Goal: Task Accomplishment & Management: Complete application form

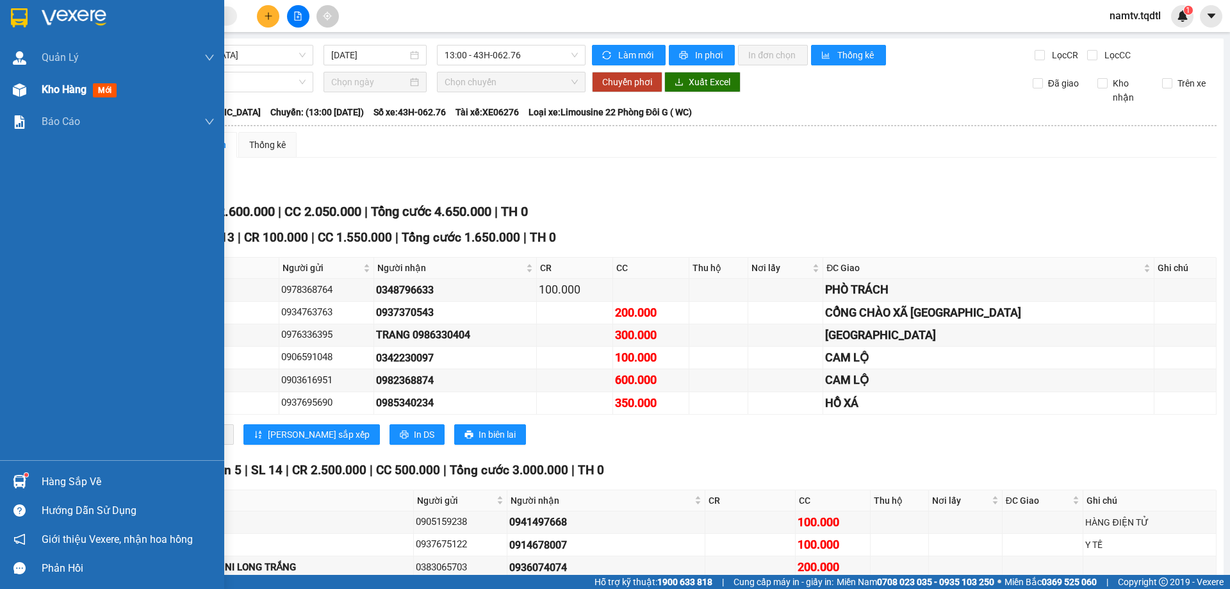
scroll to position [115, 0]
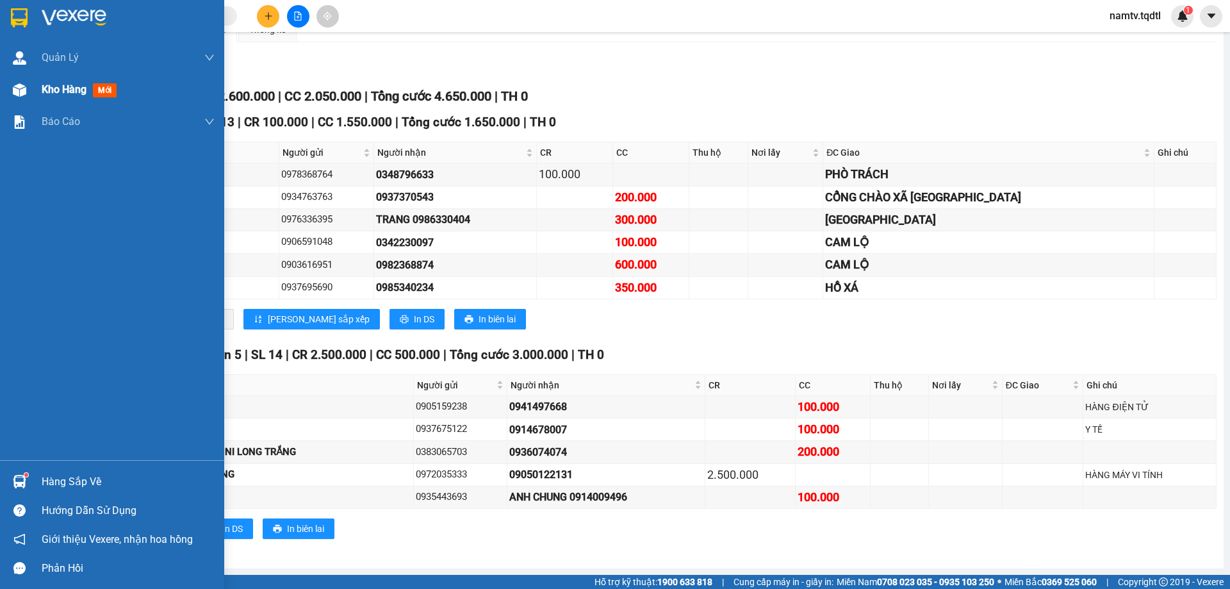
click at [53, 85] on span "Kho hàng" at bounding box center [64, 89] width 45 height 12
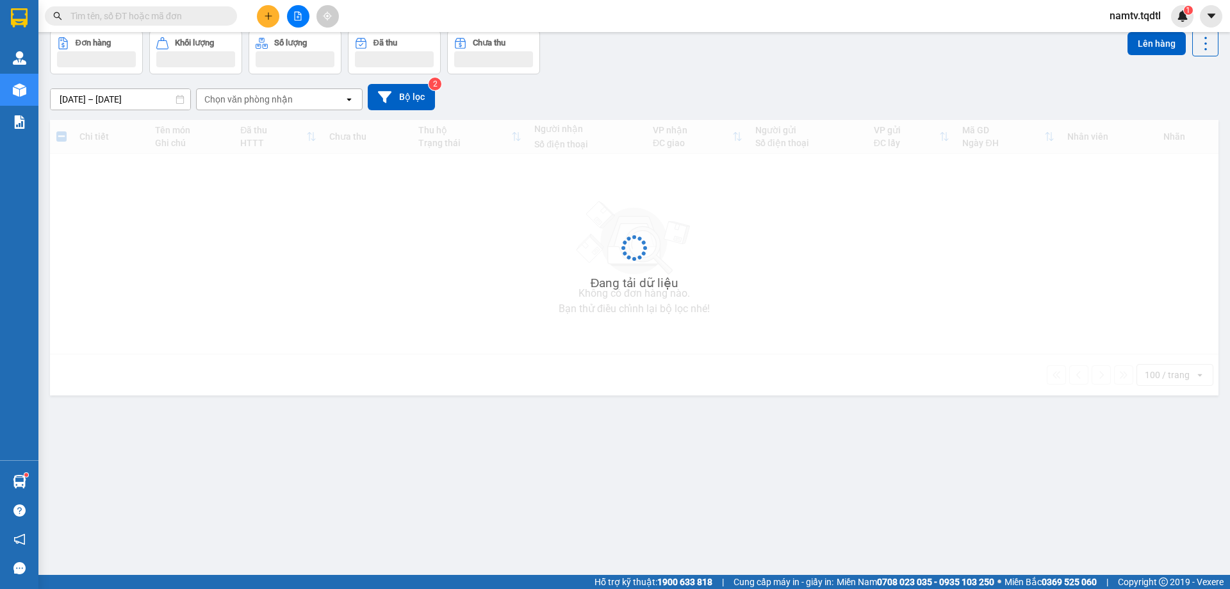
scroll to position [59, 0]
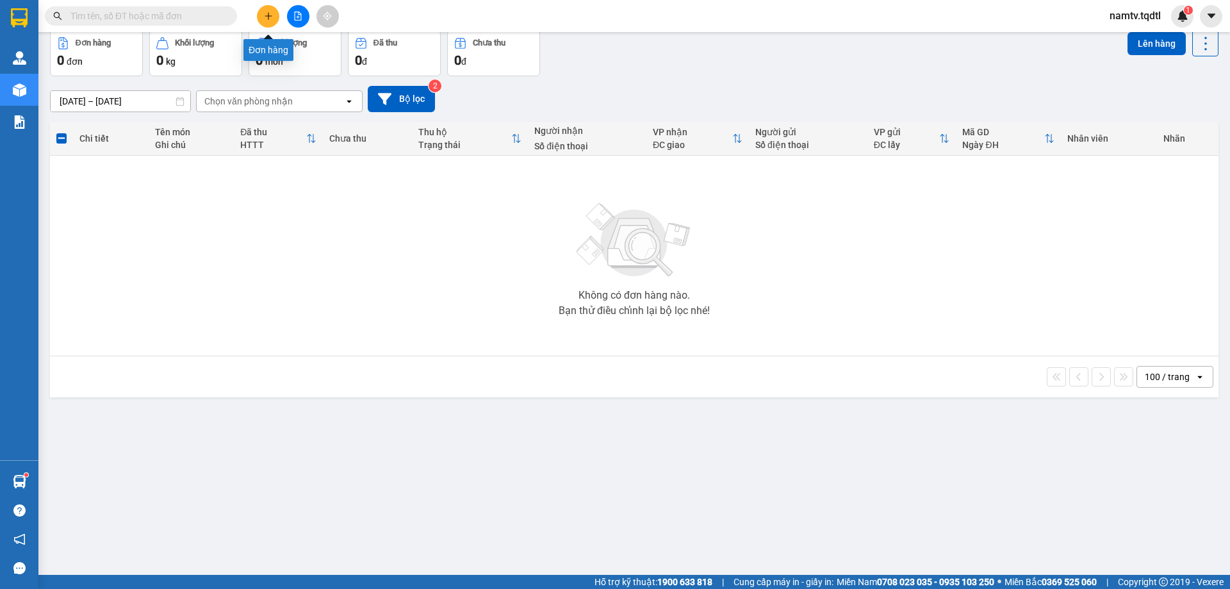
click at [268, 10] on button at bounding box center [268, 16] width 22 height 22
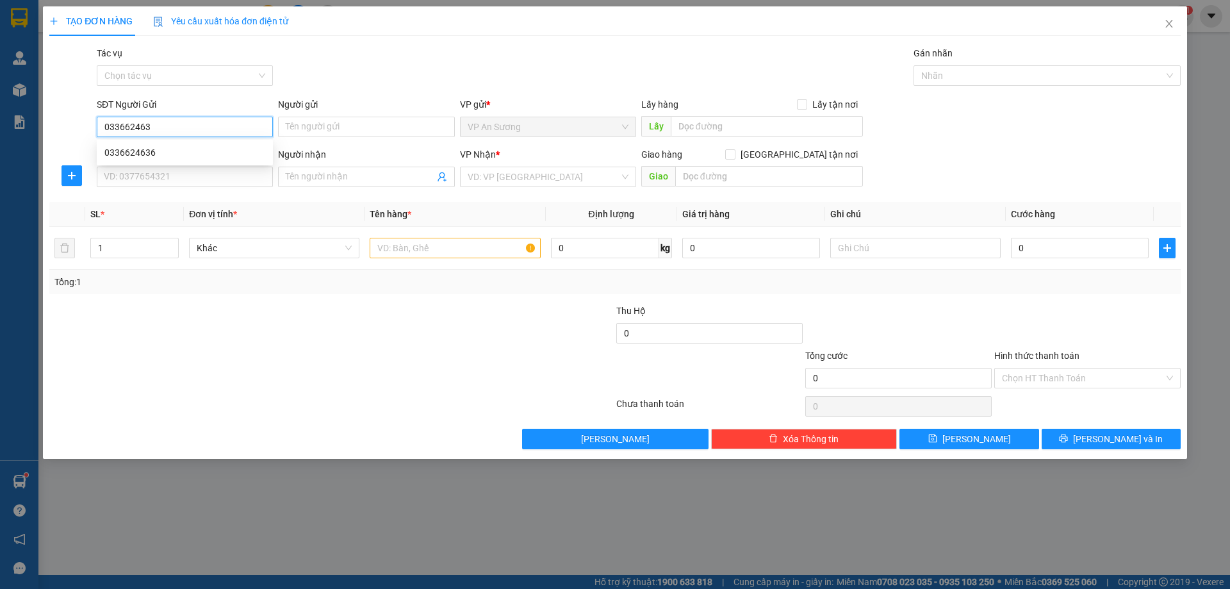
type input "0336624636"
click at [131, 154] on div "0336624636" at bounding box center [184, 152] width 161 height 14
type input "0943557291"
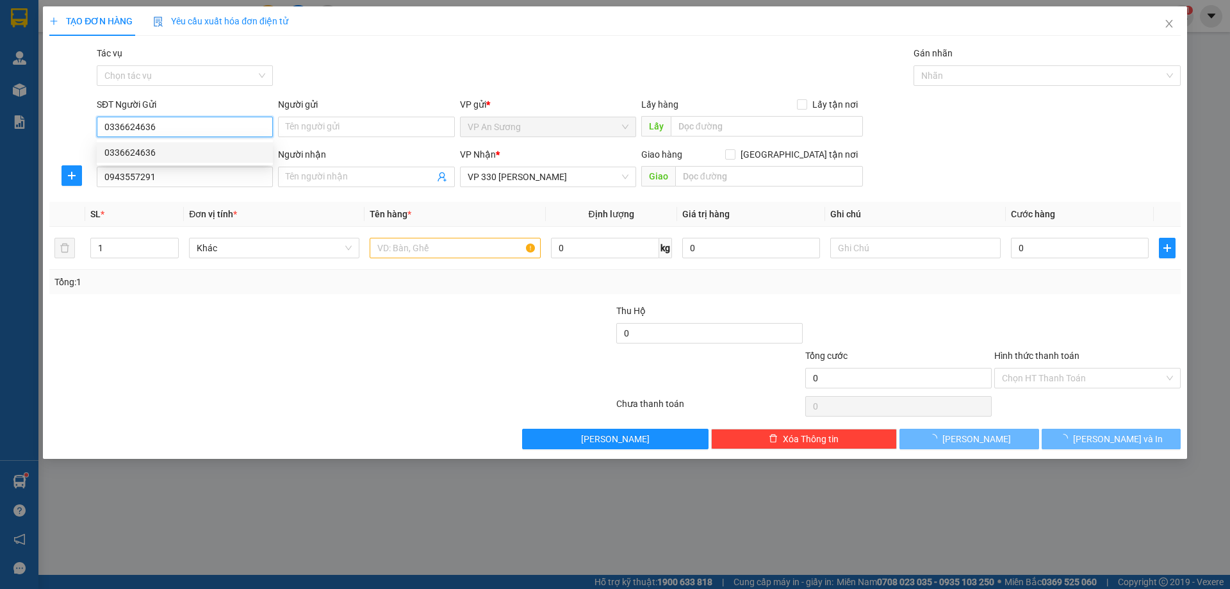
type input "500.000"
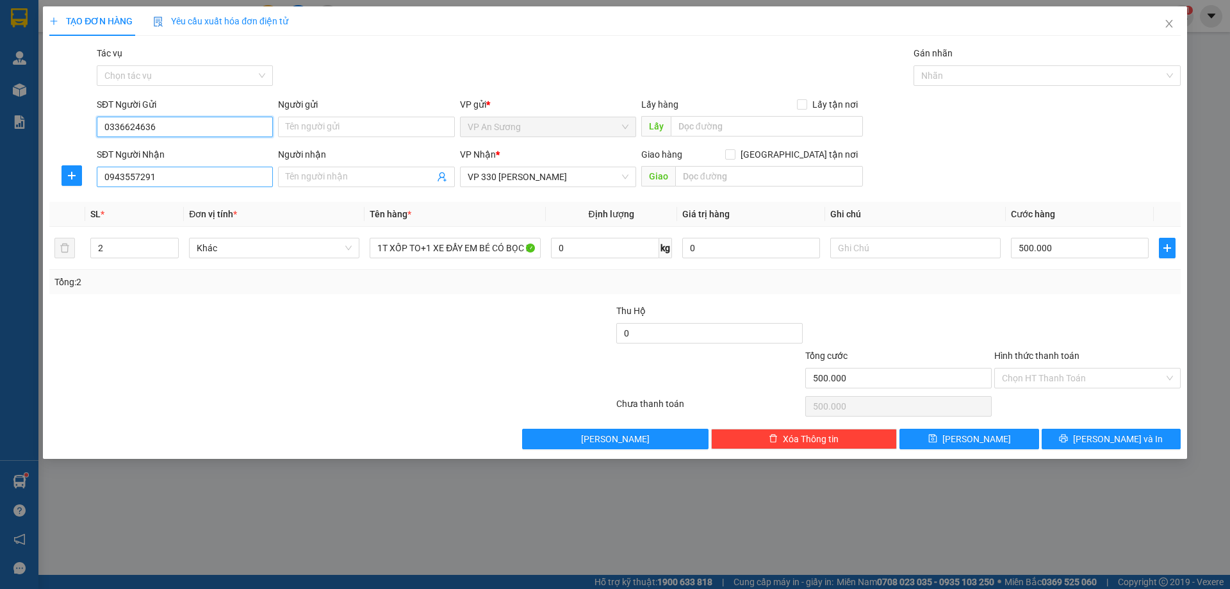
type input "0336624636"
click at [162, 175] on input "0943557291" at bounding box center [185, 177] width 176 height 20
type input "0"
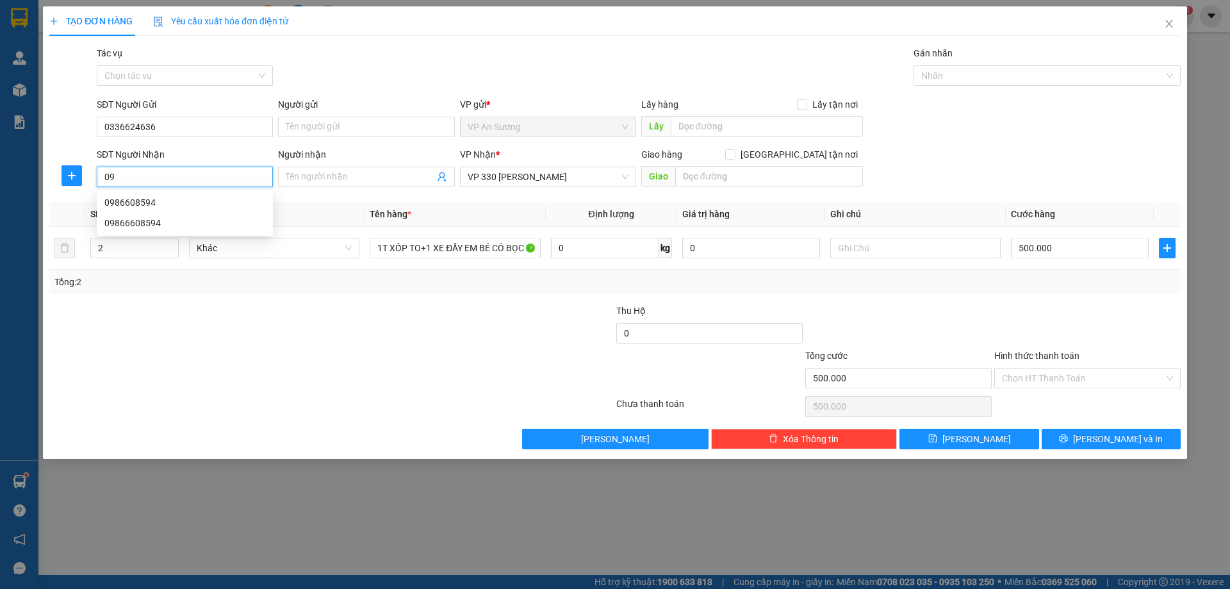
type input "0"
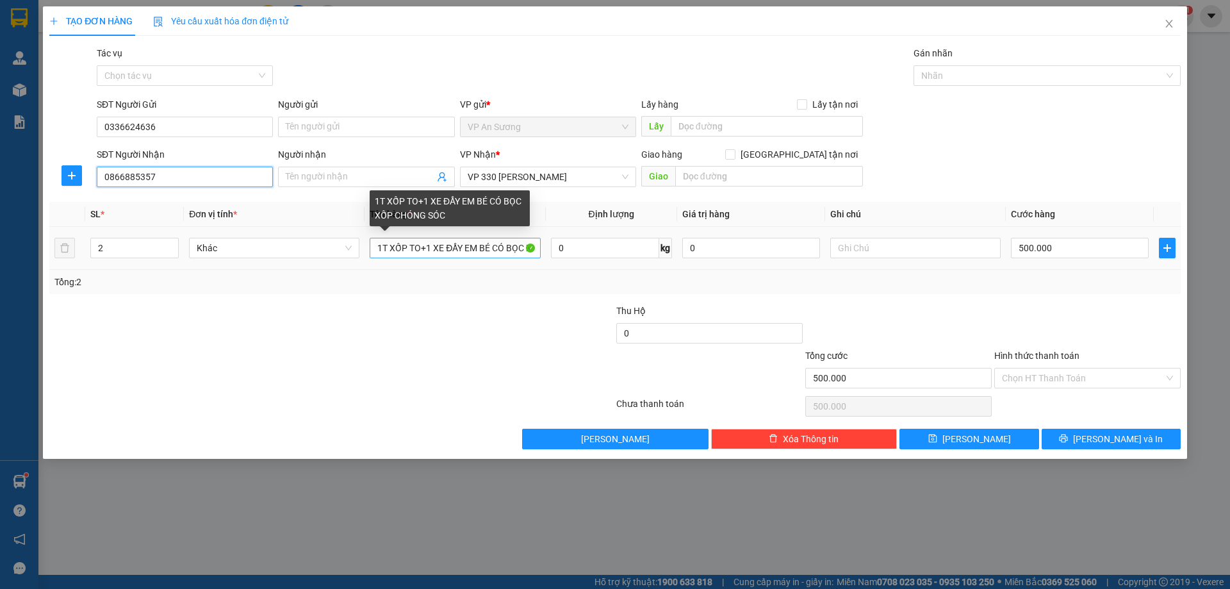
type input "0866885357"
click at [537, 246] on input "1T XỐP TO+1 XE ĐẨY EM BÉ CÓ BỌC XỐP CHÓNG SÓC" at bounding box center [455, 248] width 170 height 20
click at [535, 246] on input "1T XỐP TO+1 XE ĐẨY EM BÉ CÓ BỌC XỐP CHÓNG SÓC" at bounding box center [455, 248] width 170 height 20
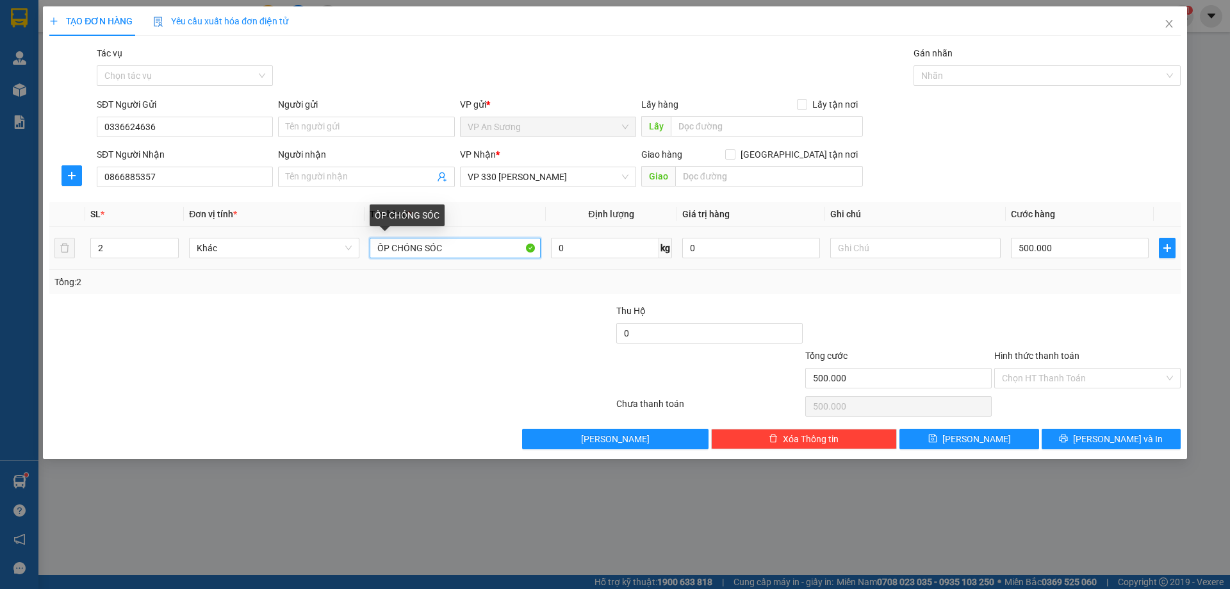
click at [444, 247] on input "ỐP CHÓNG SÓC" at bounding box center [455, 248] width 170 height 20
type input "Ố"
type input "1 VA LY MÀU HỒNG+1 XE 74B1 30671+ CHÌA KHÓA"
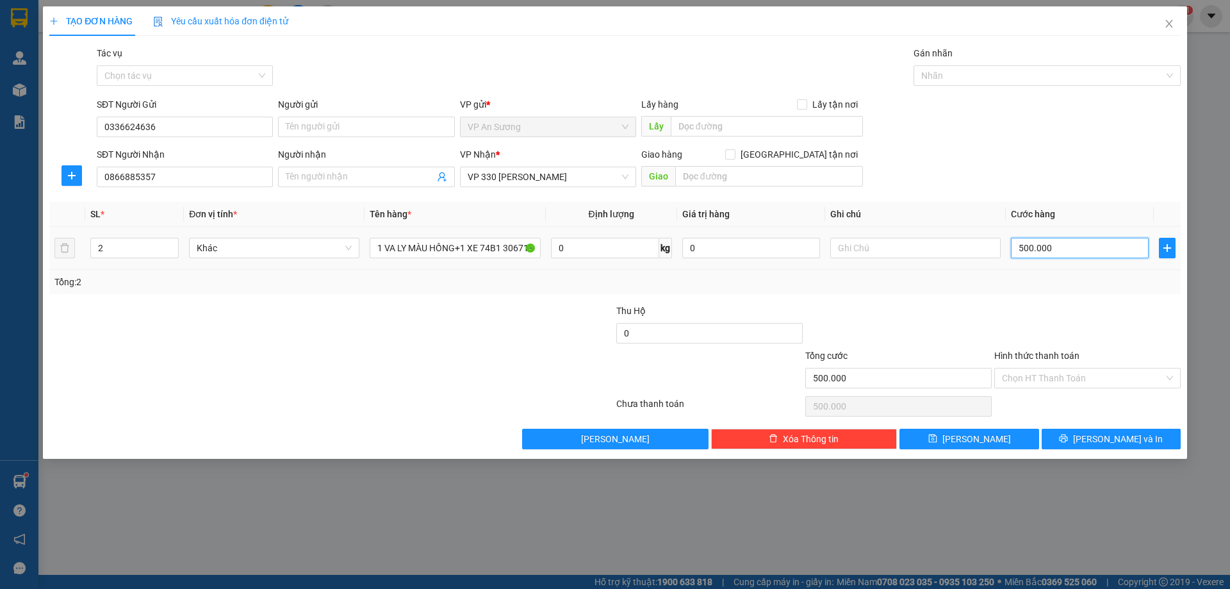
click at [1052, 247] on input "500.000" at bounding box center [1080, 248] width 138 height 20
type input "0"
type input "1"
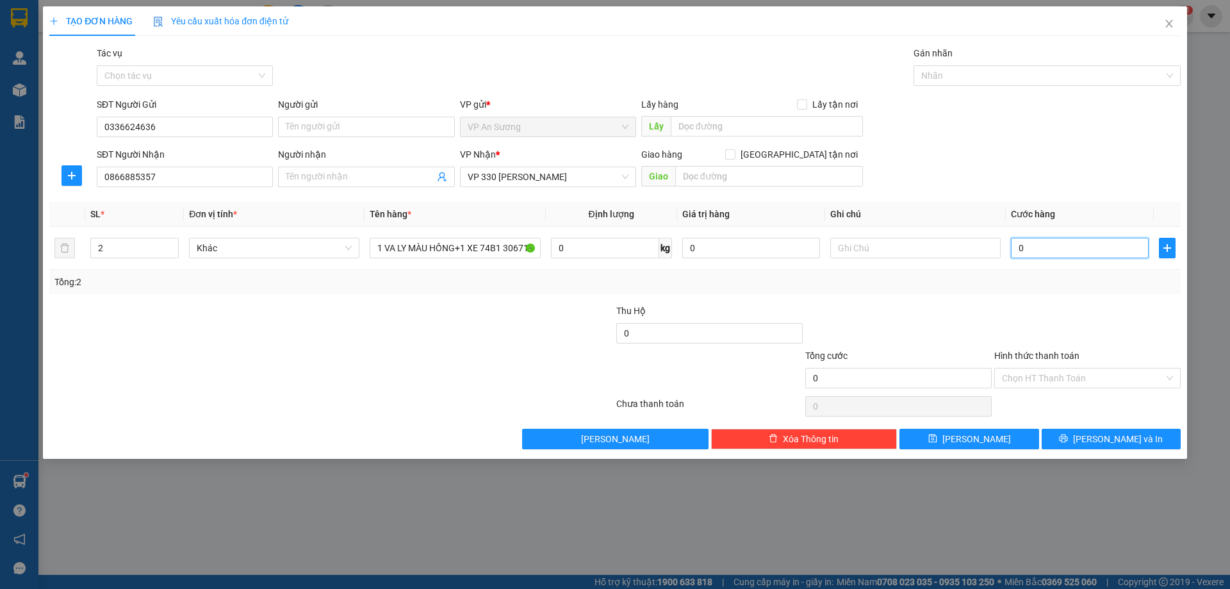
type input "1"
type input "01"
type input "10"
type input "010"
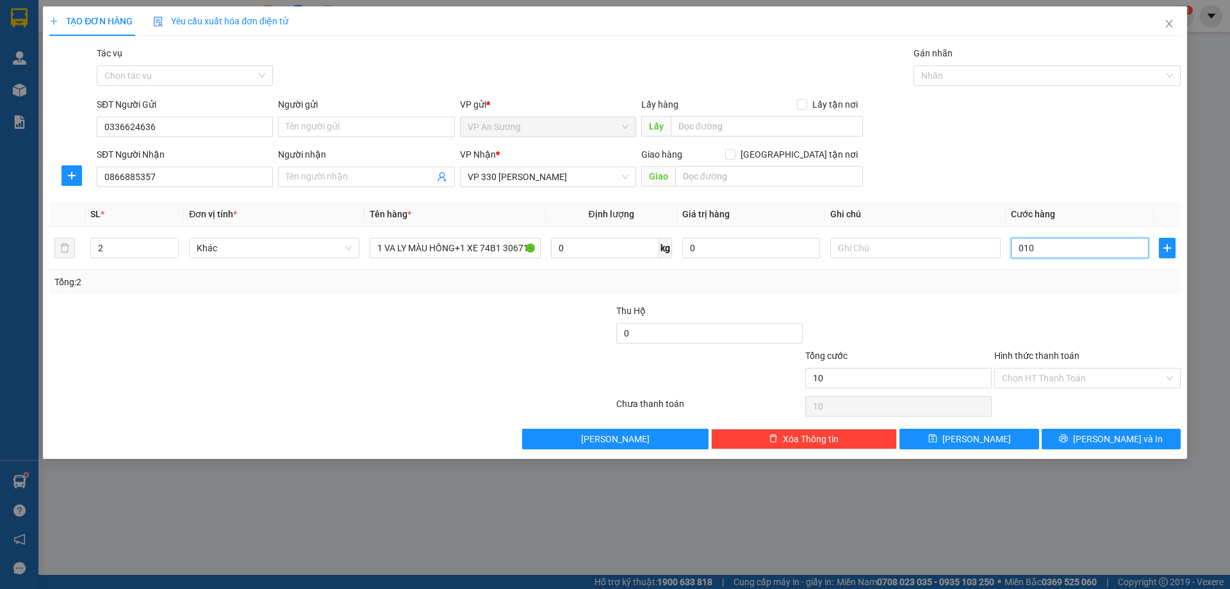
type input "100"
type input "0.100"
type input "1.000"
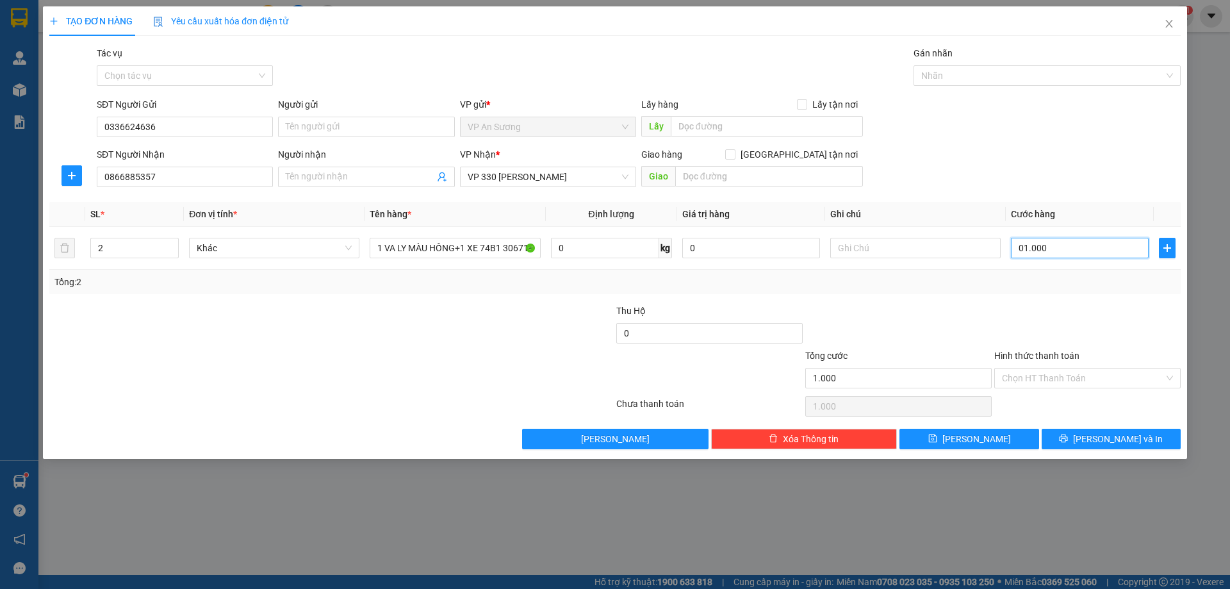
type input "01.000"
type input "1.000.000"
click at [999, 299] on div "Transit Pickup Surcharge Ids Transit Deliver Surcharge Ids Transit Deliver Surc…" at bounding box center [614, 247] width 1131 height 403
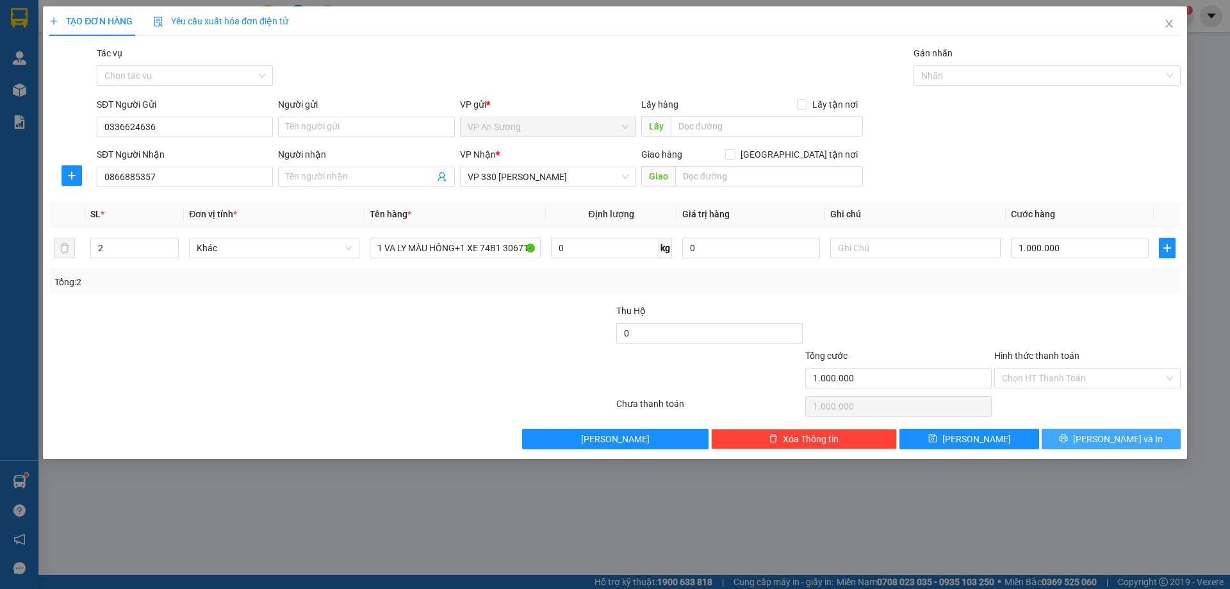
click at [1116, 434] on span "[PERSON_NAME] và In" at bounding box center [1118, 439] width 90 height 14
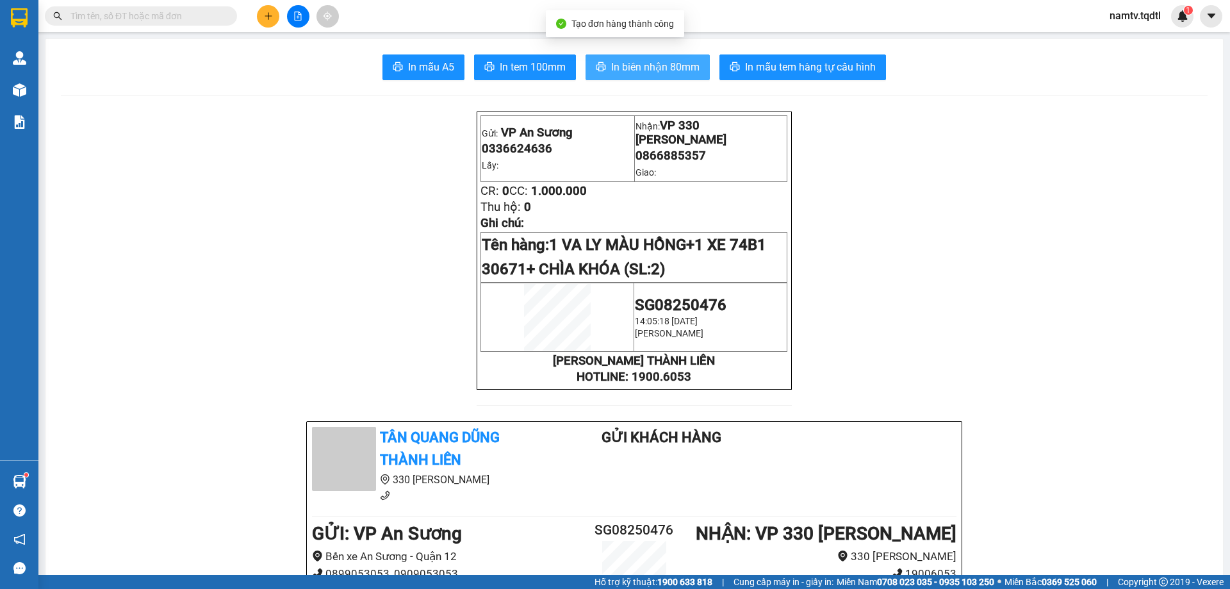
click at [653, 63] on span "In biên nhận 80mm" at bounding box center [655, 67] width 88 height 16
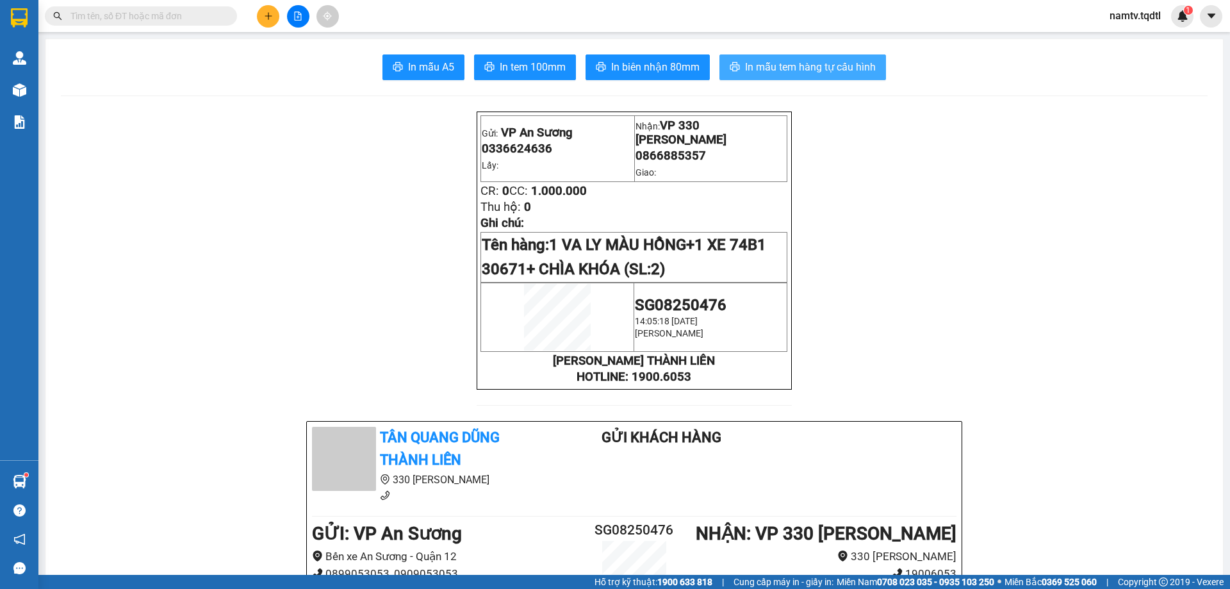
click at [812, 63] on span "In mẫu tem hàng tự cấu hình" at bounding box center [810, 67] width 131 height 16
click at [267, 15] on icon "plus" at bounding box center [268, 16] width 9 height 9
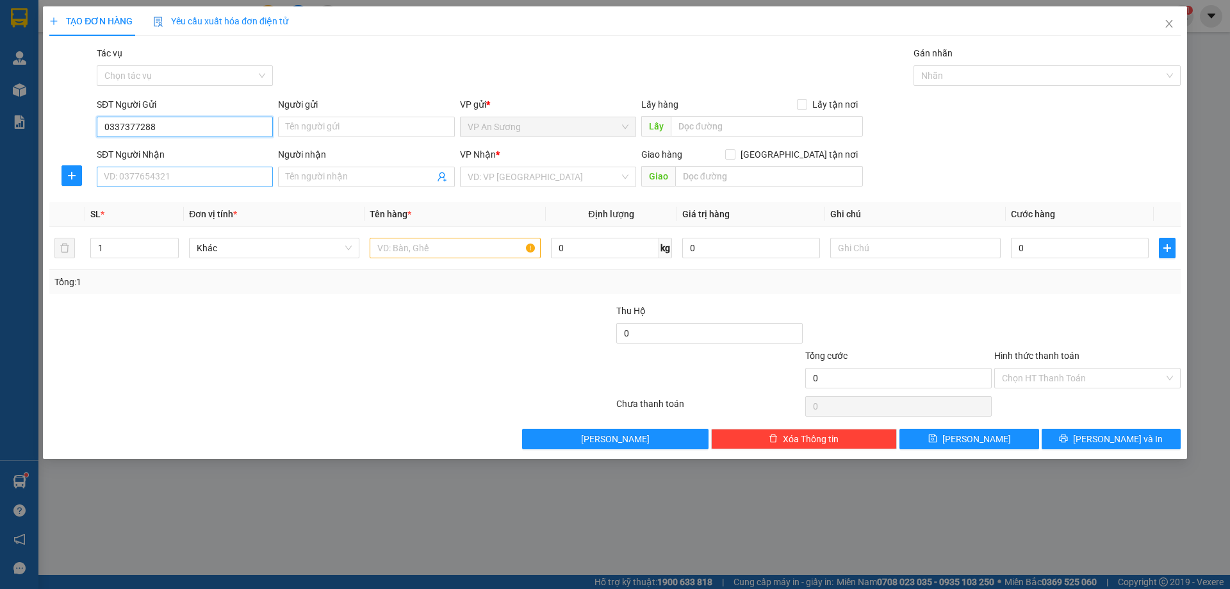
type input "0337377288"
click at [172, 178] on input "SĐT Người Nhận" at bounding box center [185, 177] width 176 height 20
type input "0337377288"
click at [175, 124] on input "0337377288" at bounding box center [185, 127] width 176 height 20
type input "0"
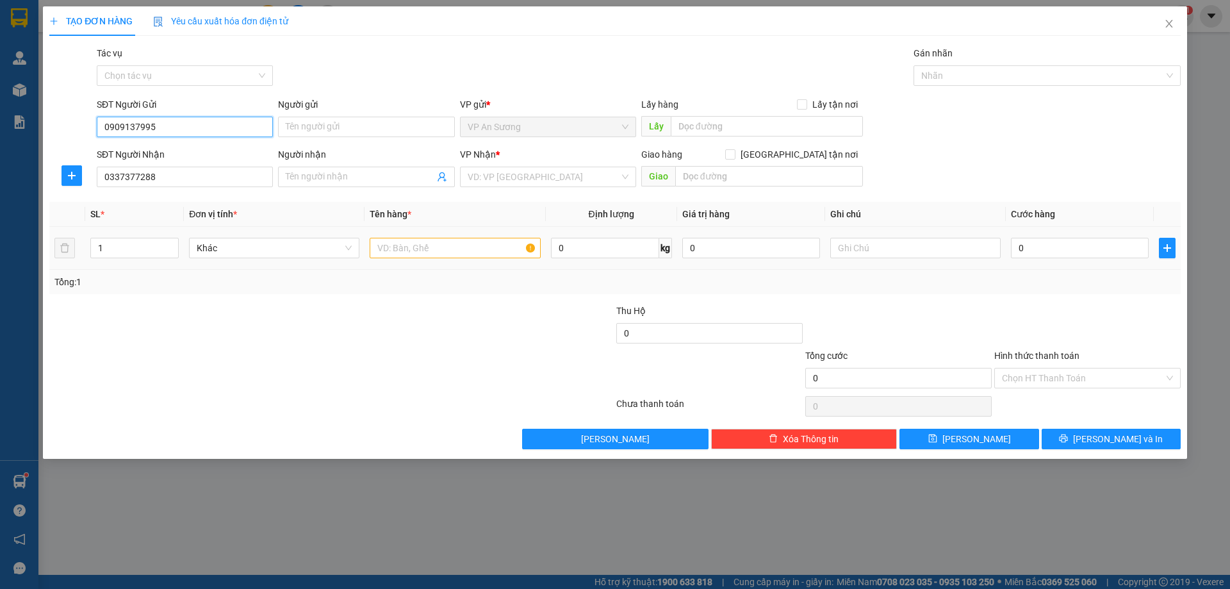
type input "0909137995"
click at [406, 245] on input "text" at bounding box center [455, 248] width 170 height 20
click at [521, 176] on input "search" at bounding box center [544, 176] width 152 height 19
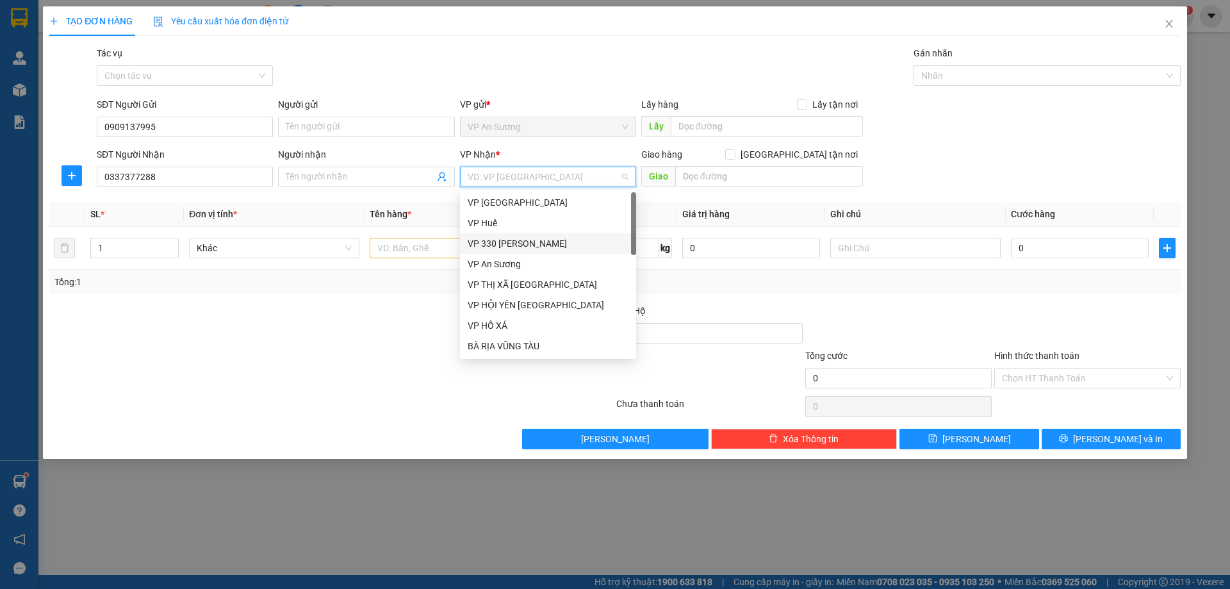
click at [511, 241] on div "VP 330 [PERSON_NAME]" at bounding box center [548, 243] width 161 height 14
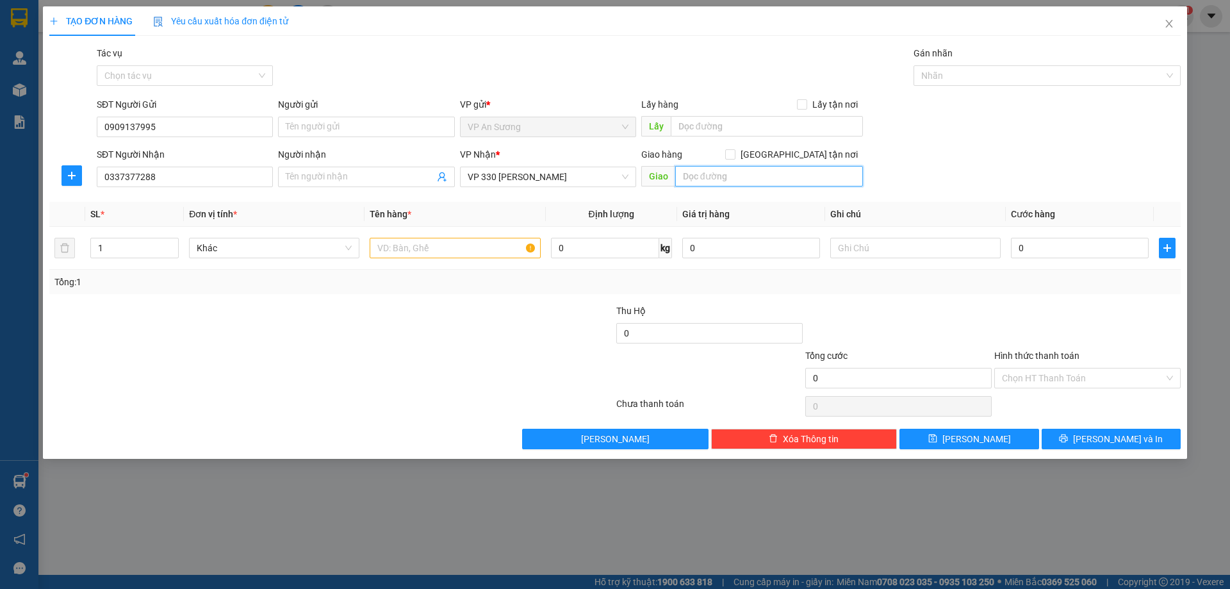
click at [698, 173] on input "text" at bounding box center [769, 176] width 188 height 20
type input "CÂY XĂNG HẢI TRƯỜNG"
click at [377, 241] on input "text" at bounding box center [455, 248] width 170 height 20
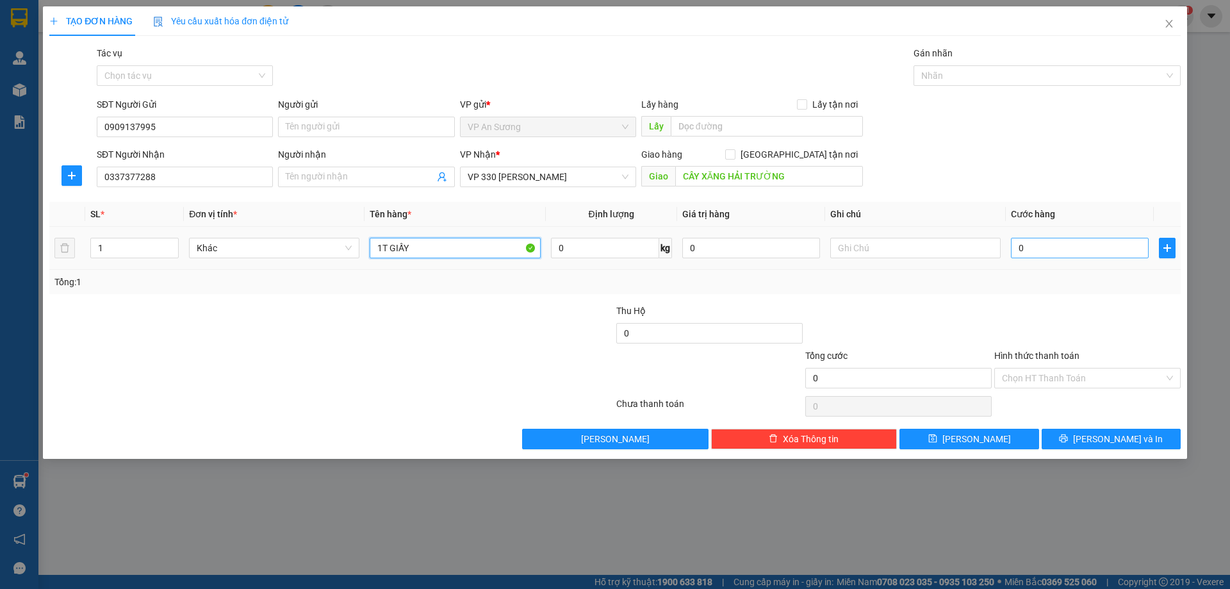
type input "1T GIẤY"
click at [1044, 250] on input "0" at bounding box center [1080, 248] width 138 height 20
type input "01"
type input "1"
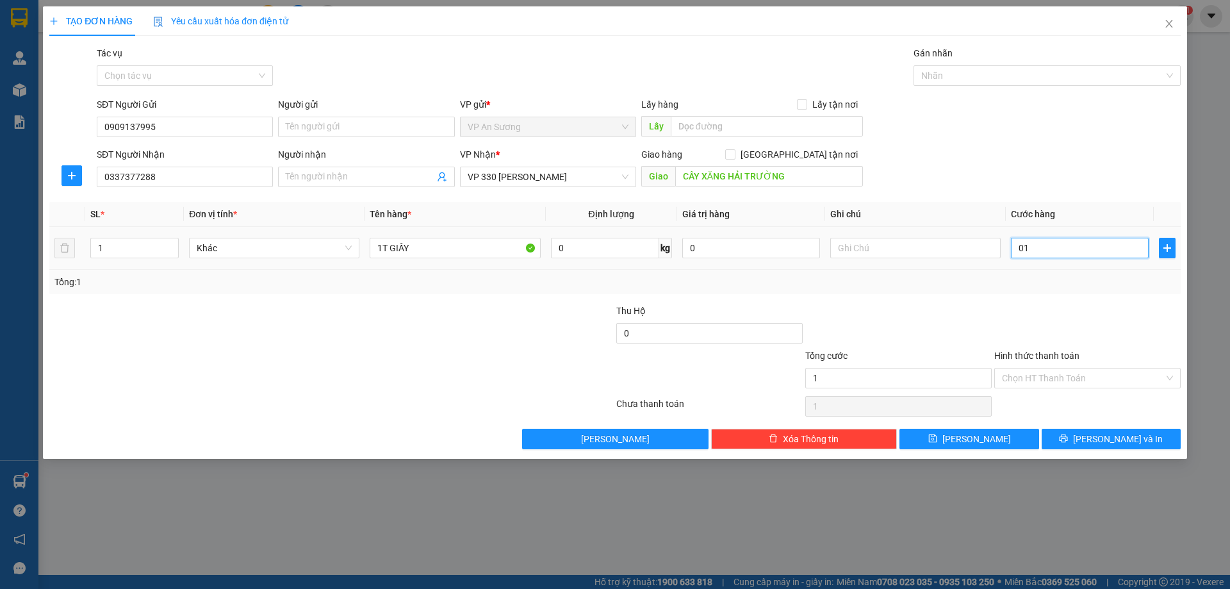
type input "015"
type input "15"
type input "0.150"
type input "150"
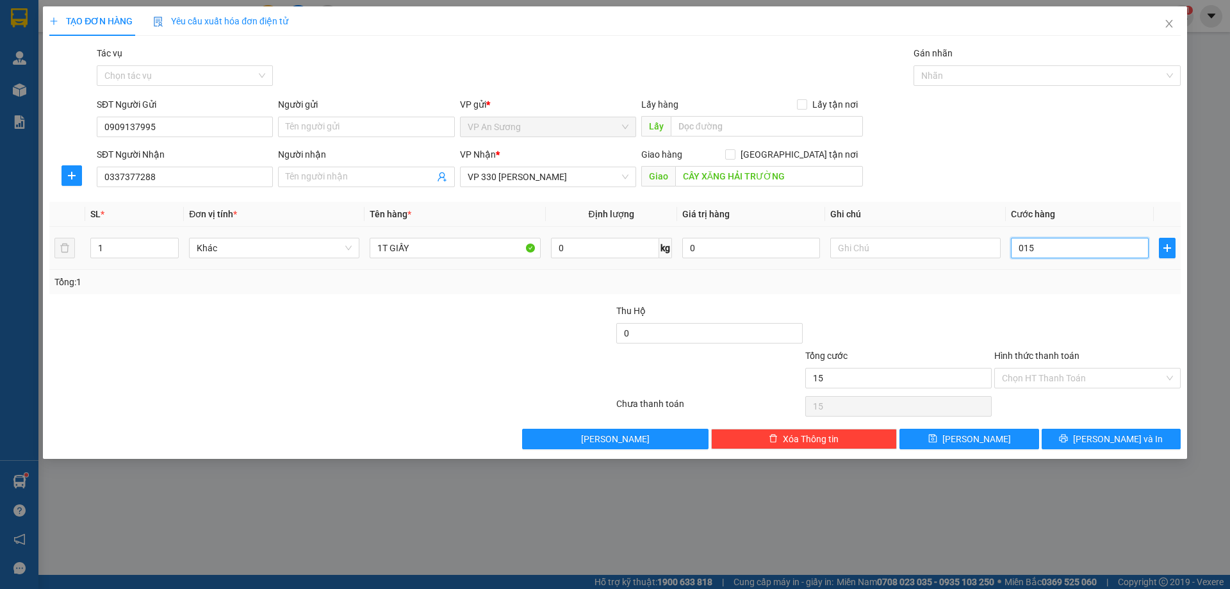
type input "150"
type input "150.000"
click at [931, 314] on div at bounding box center [898, 326] width 189 height 45
click at [1038, 352] on label "Hình thức thanh toán" at bounding box center [1036, 355] width 85 height 10
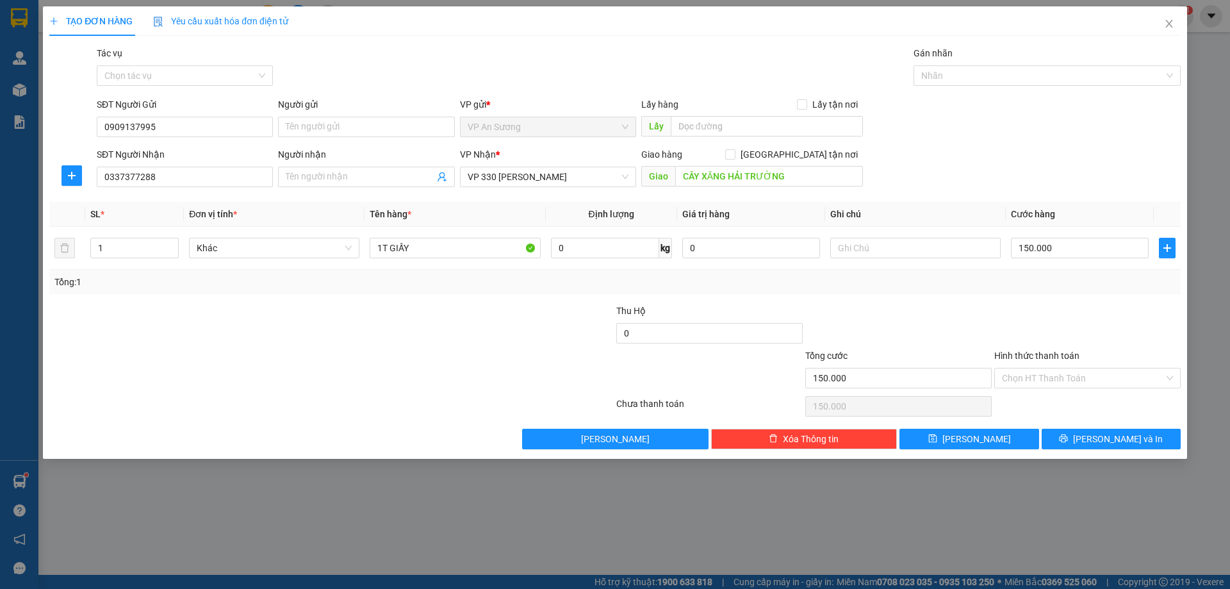
click at [1038, 368] on input "Hình thức thanh toán" at bounding box center [1083, 377] width 162 height 19
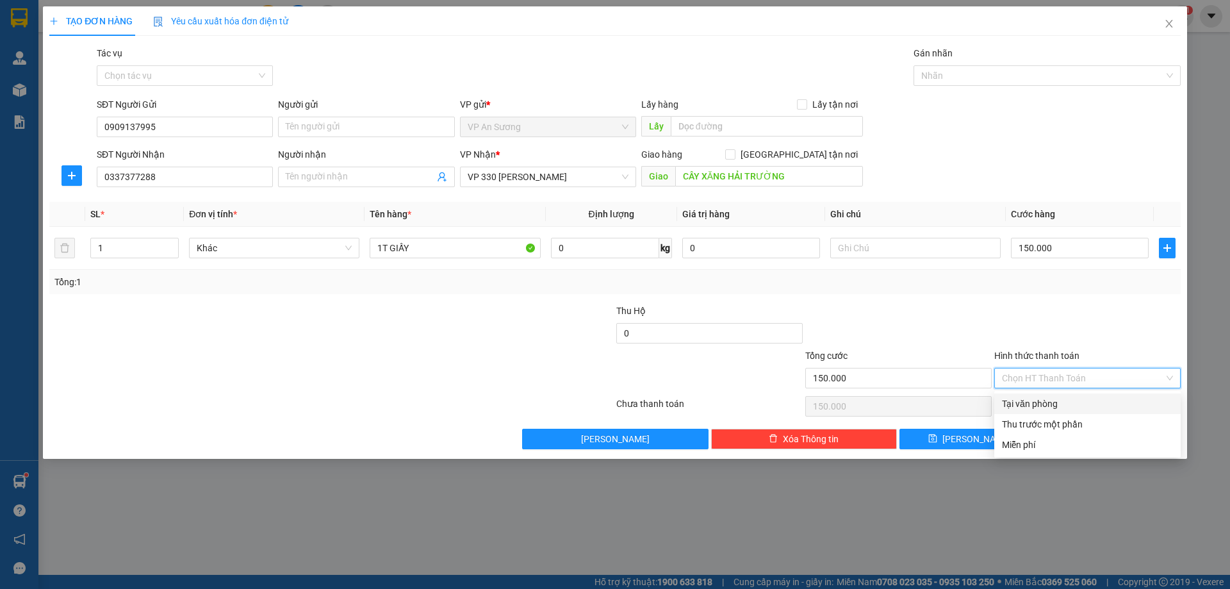
click at [1050, 395] on div "Tại văn phòng" at bounding box center [1087, 403] width 186 height 20
type input "0"
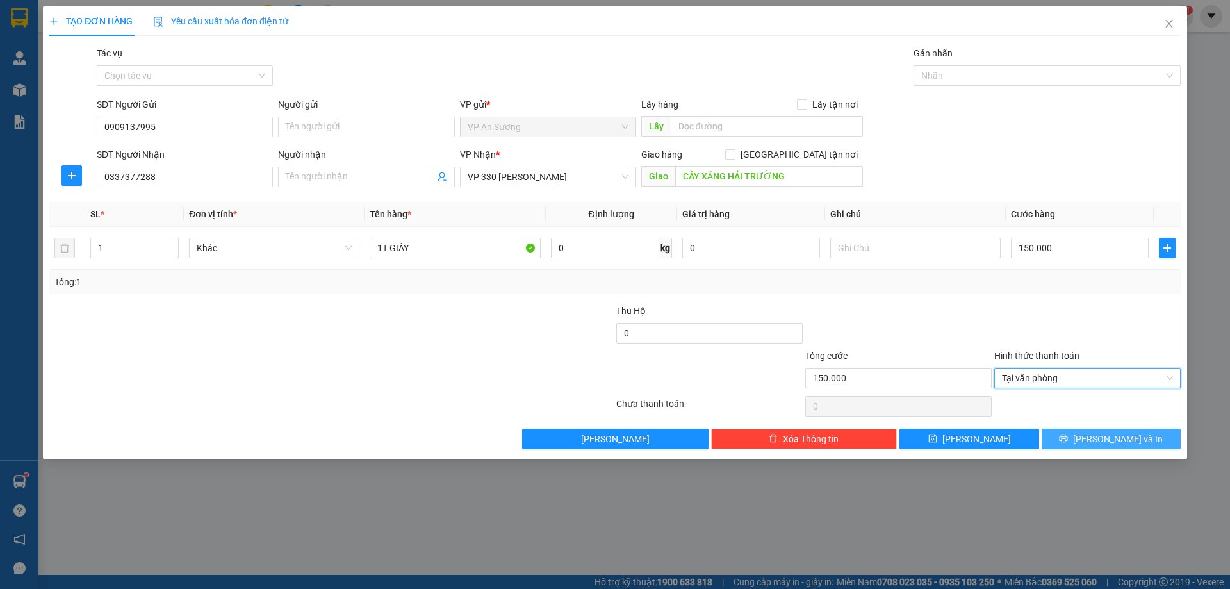
click at [1104, 437] on span "[PERSON_NAME] và In" at bounding box center [1118, 439] width 90 height 14
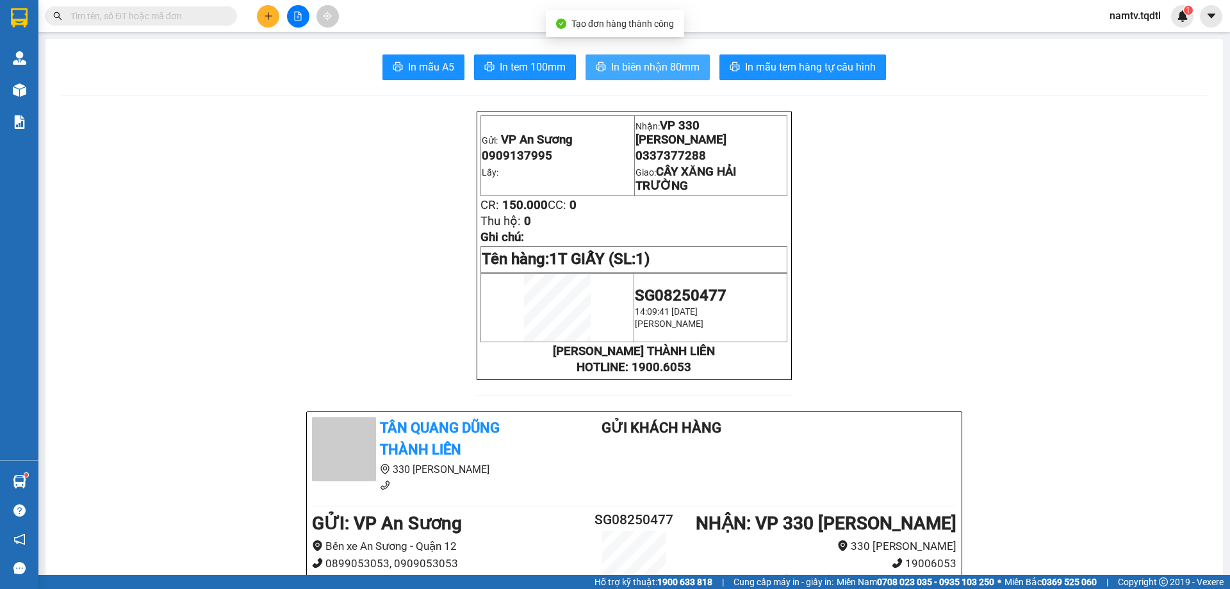
click at [647, 59] on span "In biên nhận 80mm" at bounding box center [655, 67] width 88 height 16
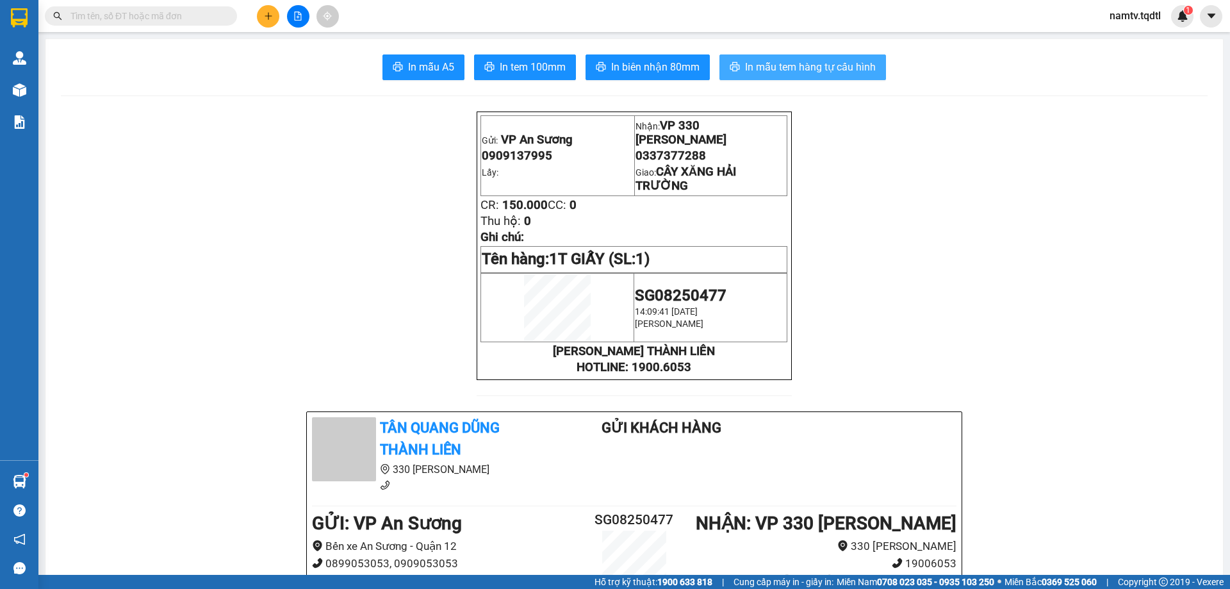
click at [792, 63] on span "In mẫu tem hàng tự cấu hình" at bounding box center [810, 67] width 131 height 16
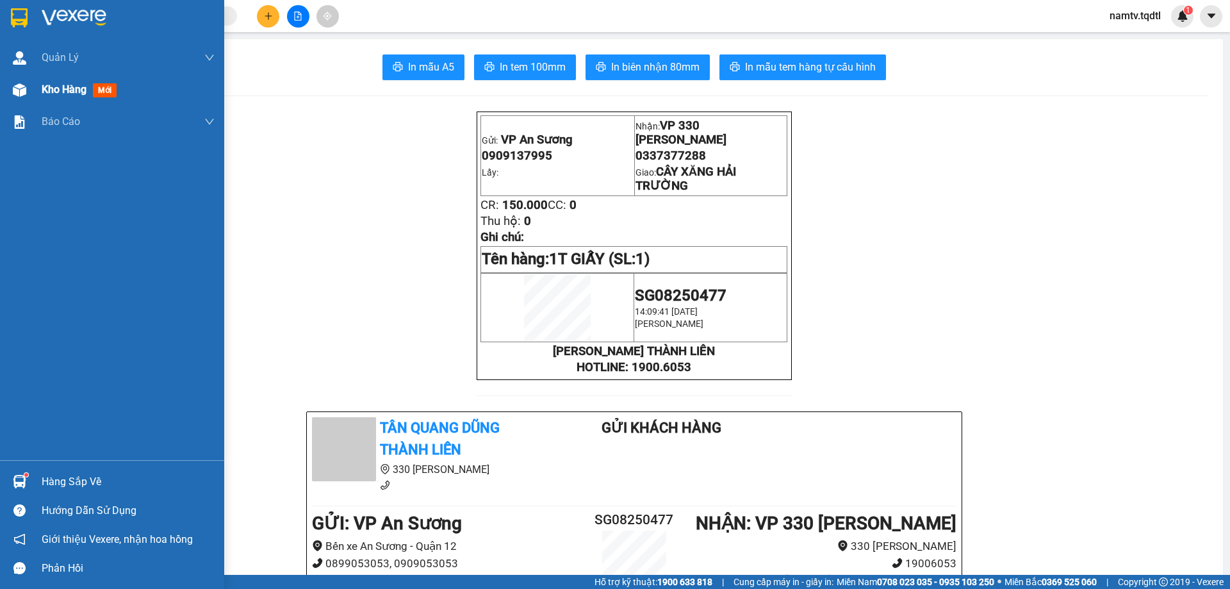
click at [51, 89] on span "Kho hàng" at bounding box center [64, 89] width 45 height 12
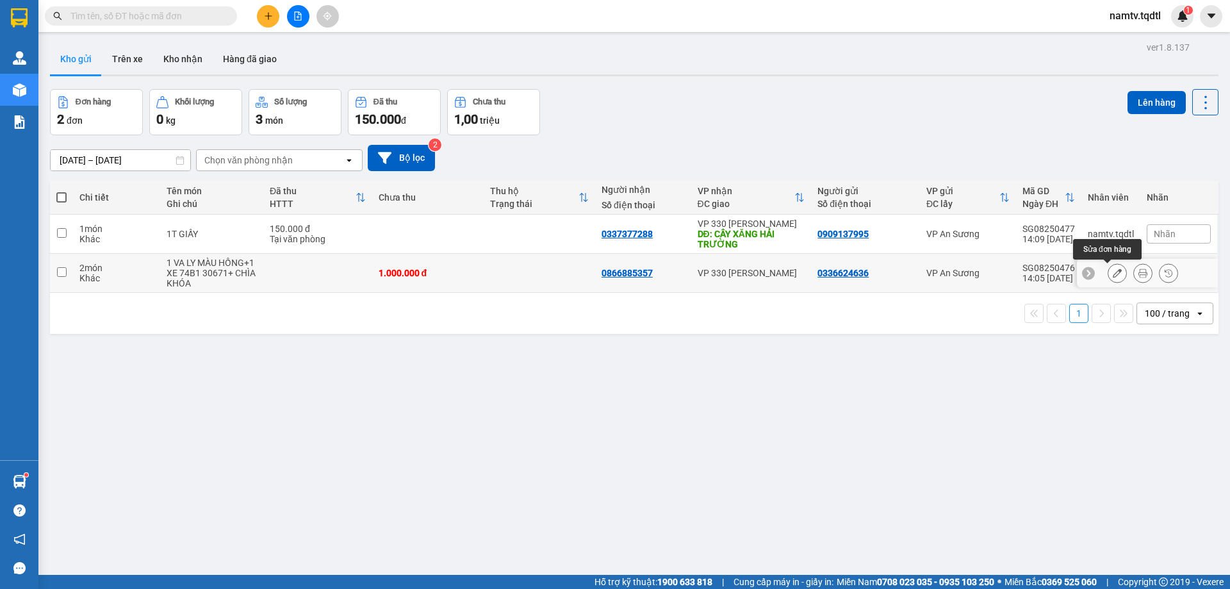
click at [1113, 273] on icon at bounding box center [1117, 272] width 9 height 9
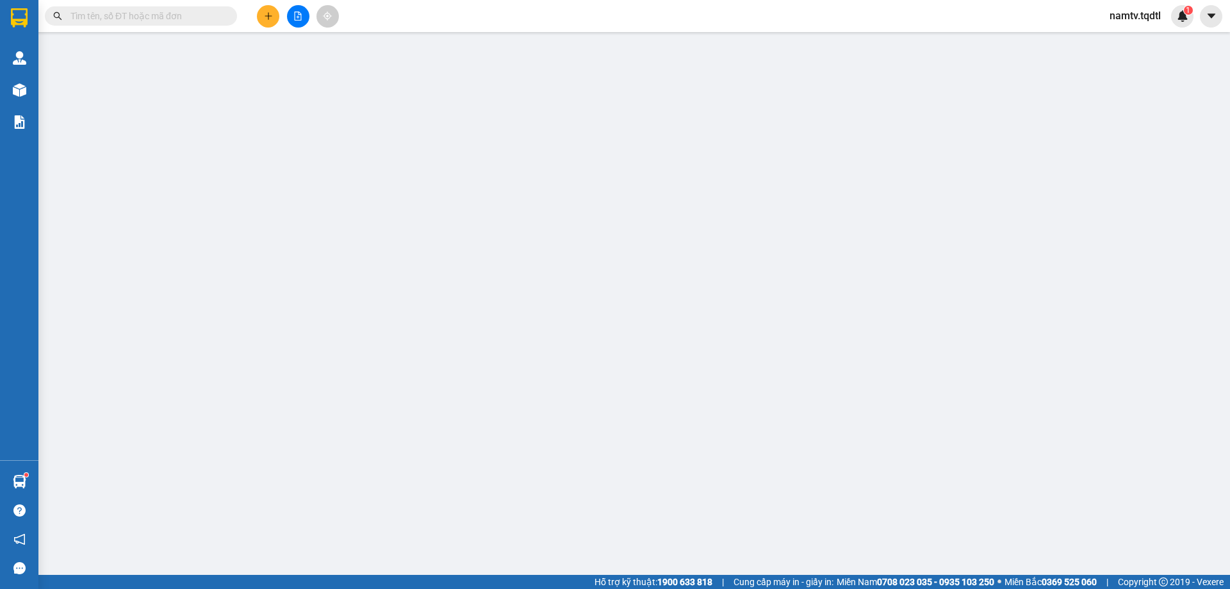
type input "0336624636"
type input "0866885357"
type input "1.000.000"
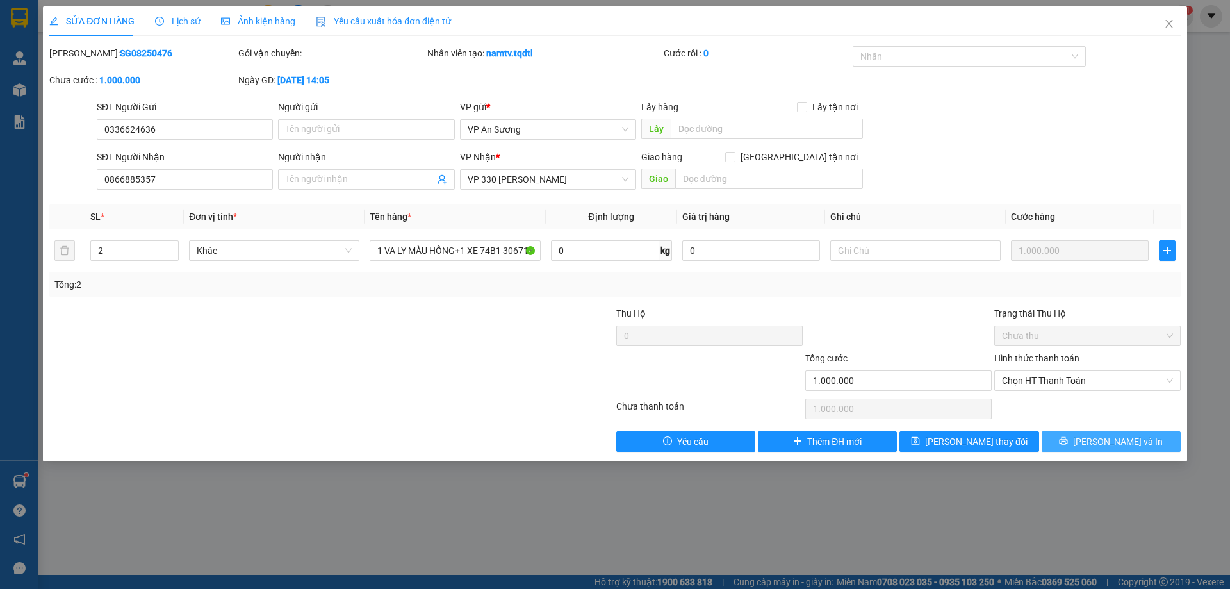
click at [1106, 437] on span "[PERSON_NAME] và In" at bounding box center [1118, 441] width 90 height 14
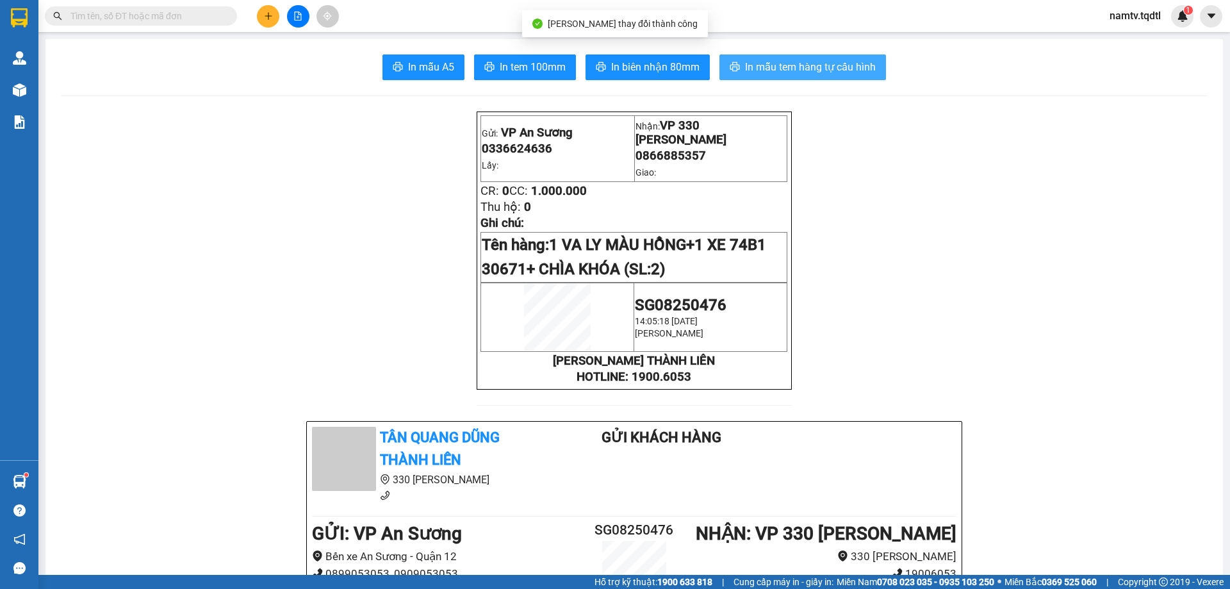
click at [773, 61] on span "In mẫu tem hàng tự cấu hình" at bounding box center [810, 67] width 131 height 16
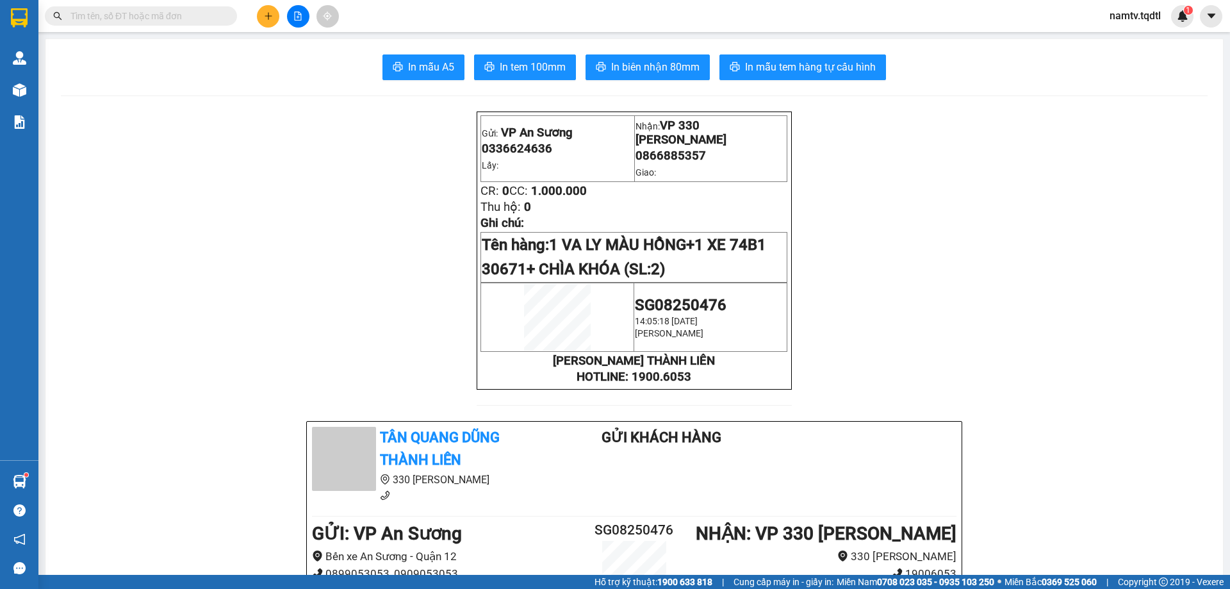
click at [257, 19] on button at bounding box center [268, 16] width 22 height 22
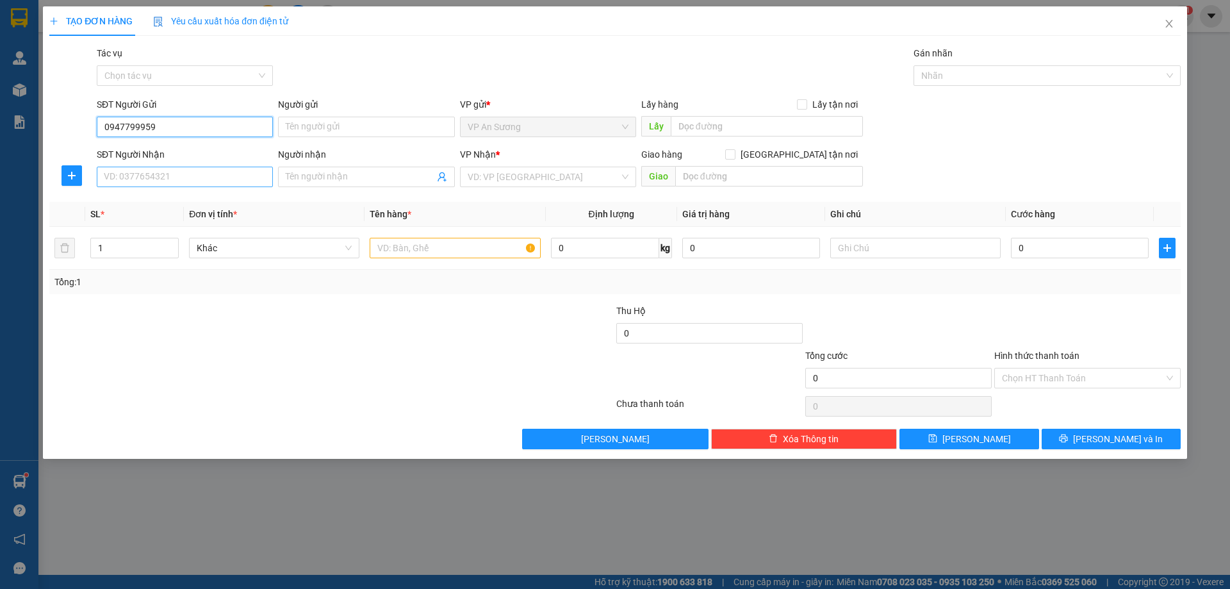
type input "0947799959"
click at [150, 179] on input "SĐT Người Nhận" at bounding box center [185, 177] width 176 height 20
type input "0813681333"
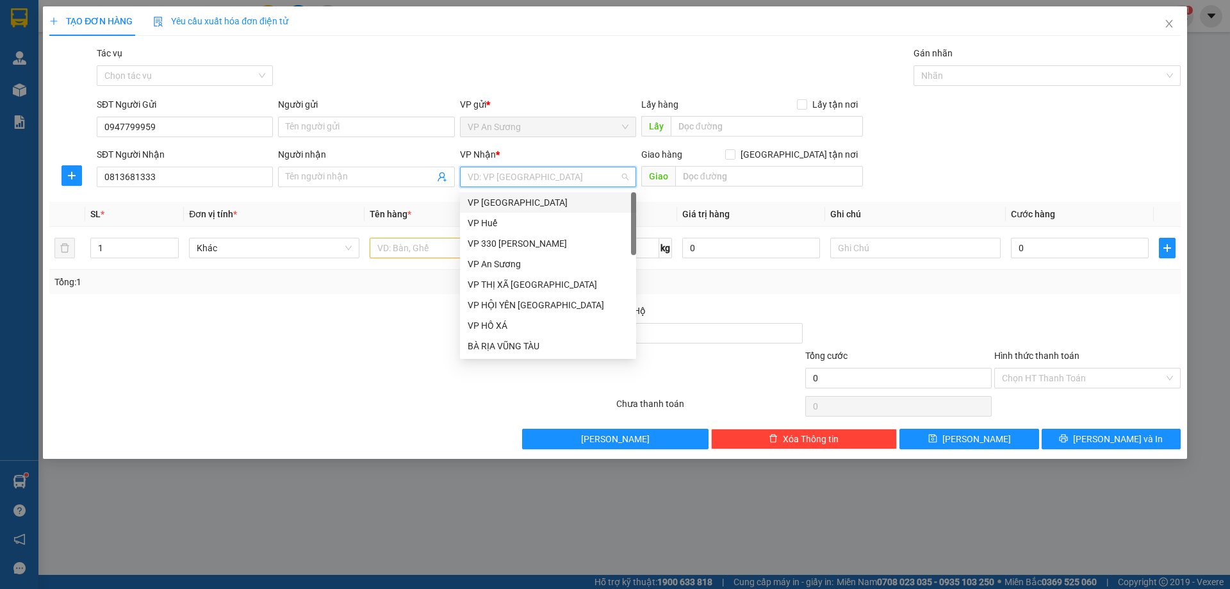
drag, startPoint x: 530, startPoint y: 175, endPoint x: 503, endPoint y: 257, distance: 86.3
click at [530, 177] on input "search" at bounding box center [544, 176] width 152 height 19
click at [509, 241] on div "VP 330 [PERSON_NAME]" at bounding box center [548, 243] width 161 height 14
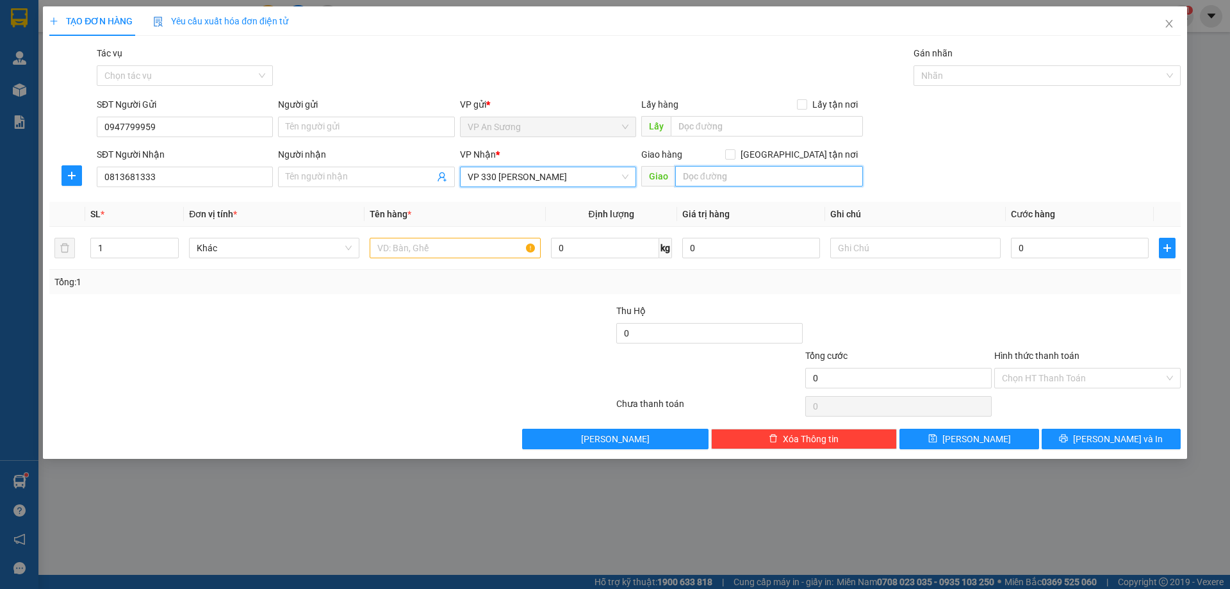
click at [684, 184] on input "text" at bounding box center [769, 176] width 188 height 20
type input "KHE SANH"
drag, startPoint x: 918, startPoint y: 167, endPoint x: 549, endPoint y: 192, distance: 370.4
click at [913, 168] on div "SĐT Người Nhận 0813681333 Người nhận Tên người nhận VP Nhận * VP 330 [PERSON_NA…" at bounding box center [638, 169] width 1089 height 45
click at [480, 238] on div at bounding box center [455, 248] width 170 height 26
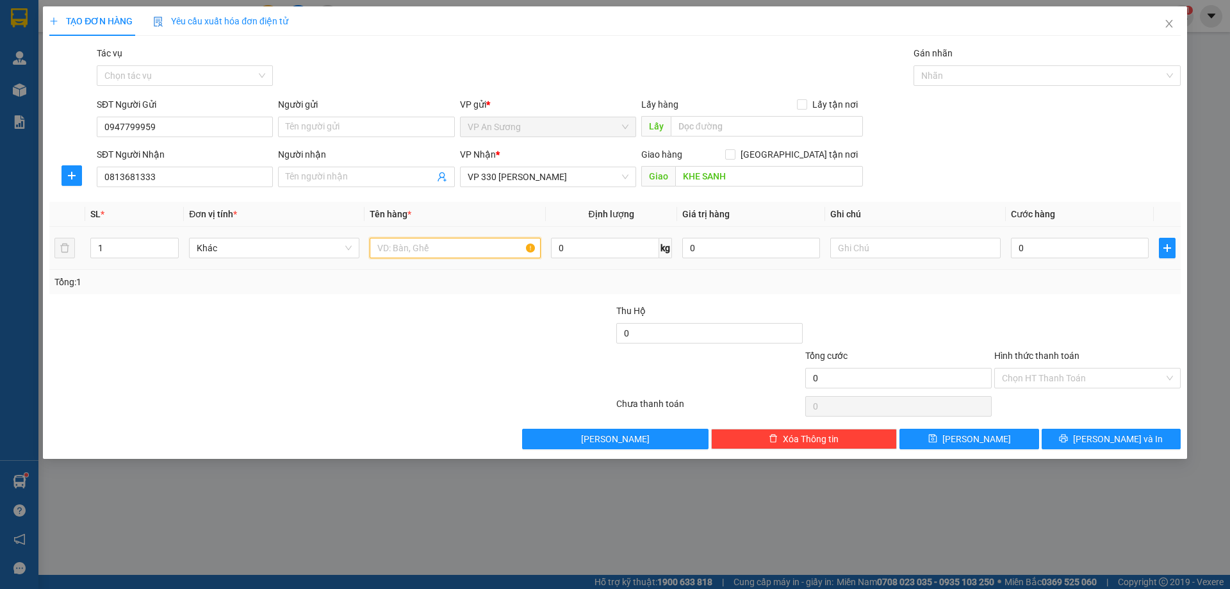
click at [469, 247] on input "text" at bounding box center [455, 248] width 170 height 20
type input "6 THÙNG GIẤY"
click at [134, 256] on input "1" at bounding box center [134, 247] width 87 height 19
type input "6"
click at [1075, 238] on input "0" at bounding box center [1080, 248] width 138 height 20
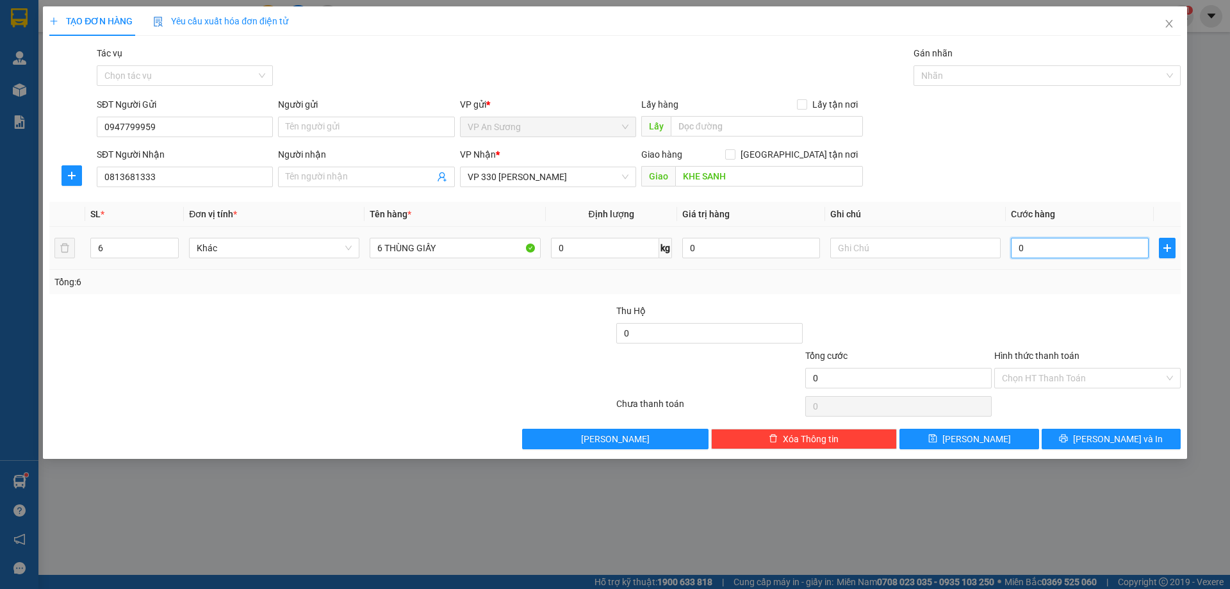
type input "3"
type input "30"
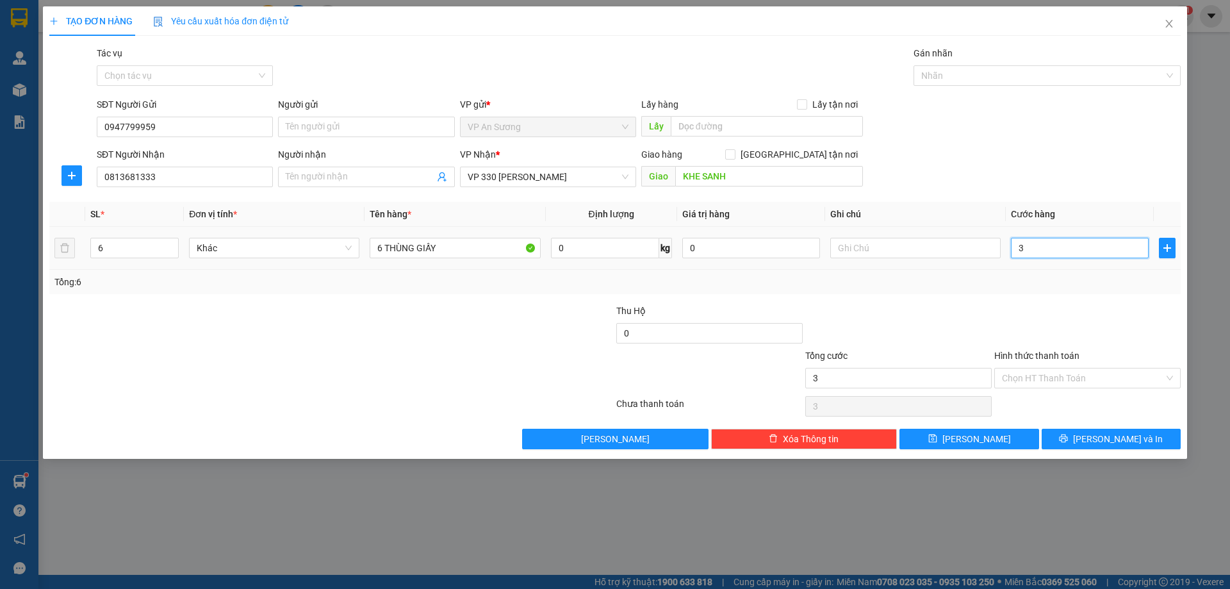
type input "30"
type input "300"
type input "300.000"
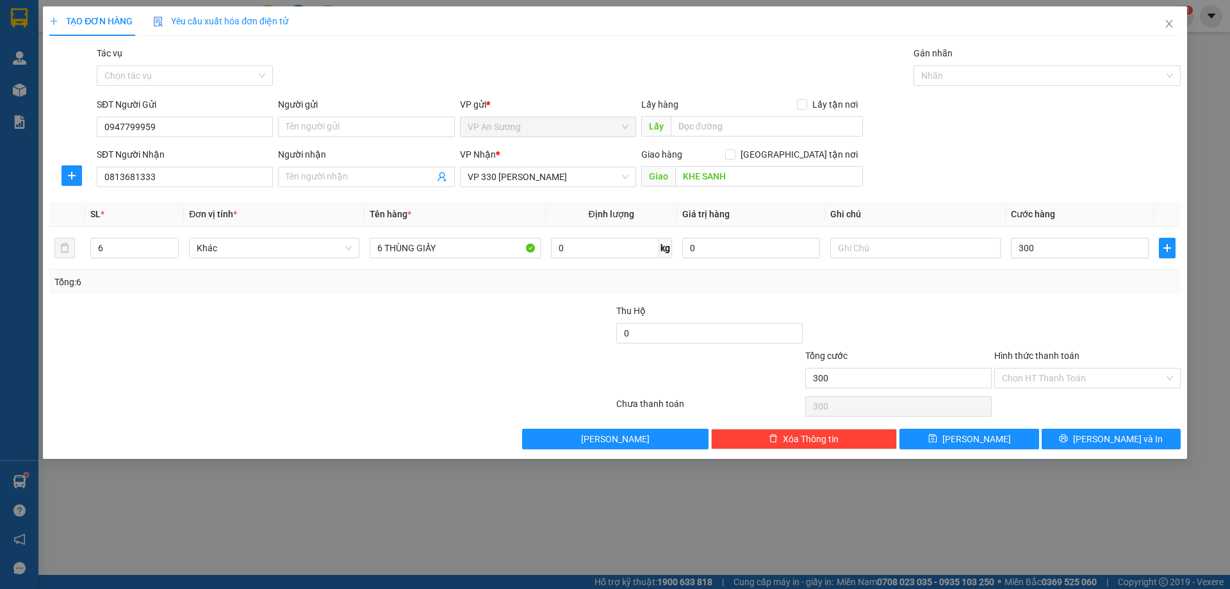
type input "300.000"
drag, startPoint x: 1113, startPoint y: 325, endPoint x: 1097, endPoint y: 413, distance: 89.8
click at [1112, 327] on div at bounding box center [1087, 326] width 189 height 45
click at [1097, 438] on button "[PERSON_NAME] và In" at bounding box center [1110, 438] width 139 height 20
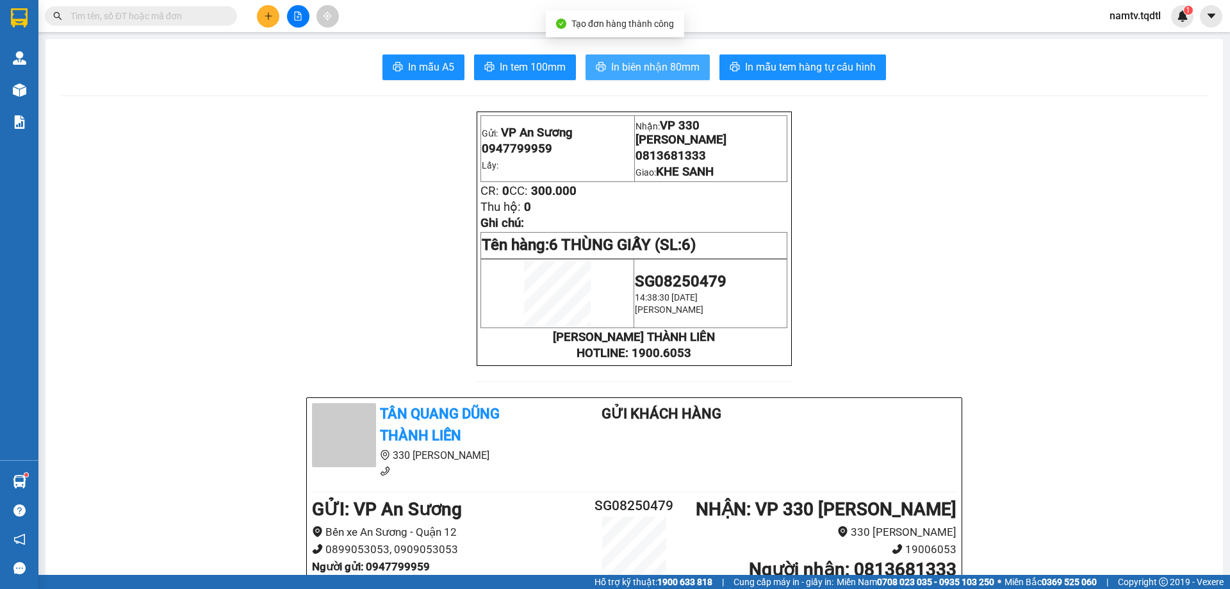
click at [632, 65] on span "In biên nhận 80mm" at bounding box center [655, 67] width 88 height 16
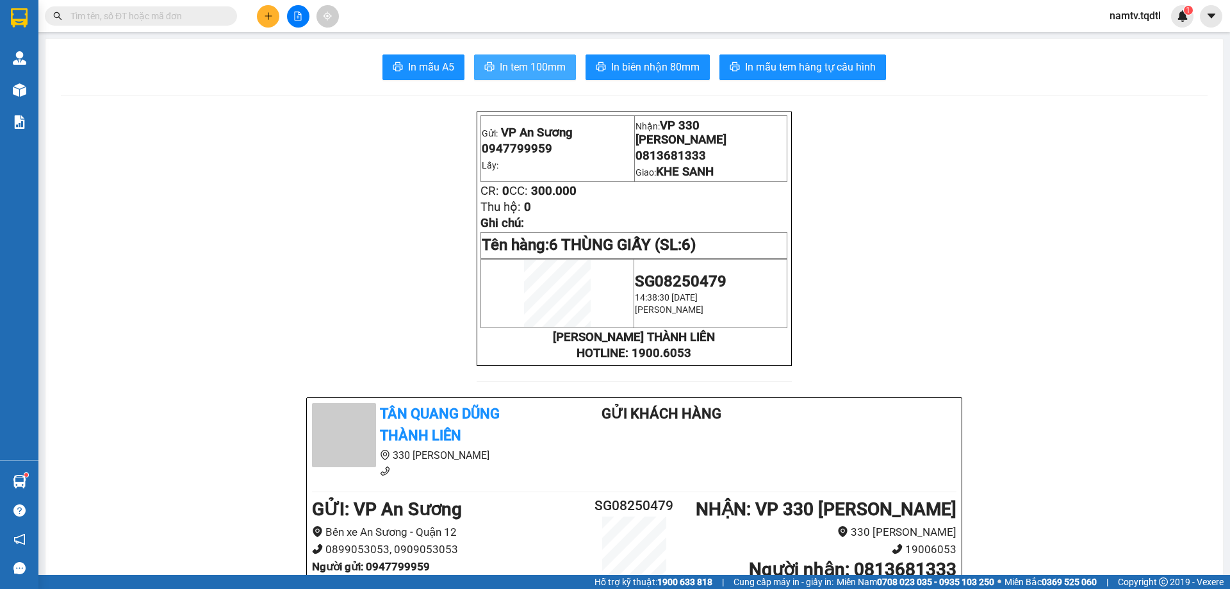
drag, startPoint x: 525, startPoint y: 75, endPoint x: 522, endPoint y: 67, distance: 8.9
click at [525, 74] on span "In tem 100mm" at bounding box center [533, 67] width 66 height 16
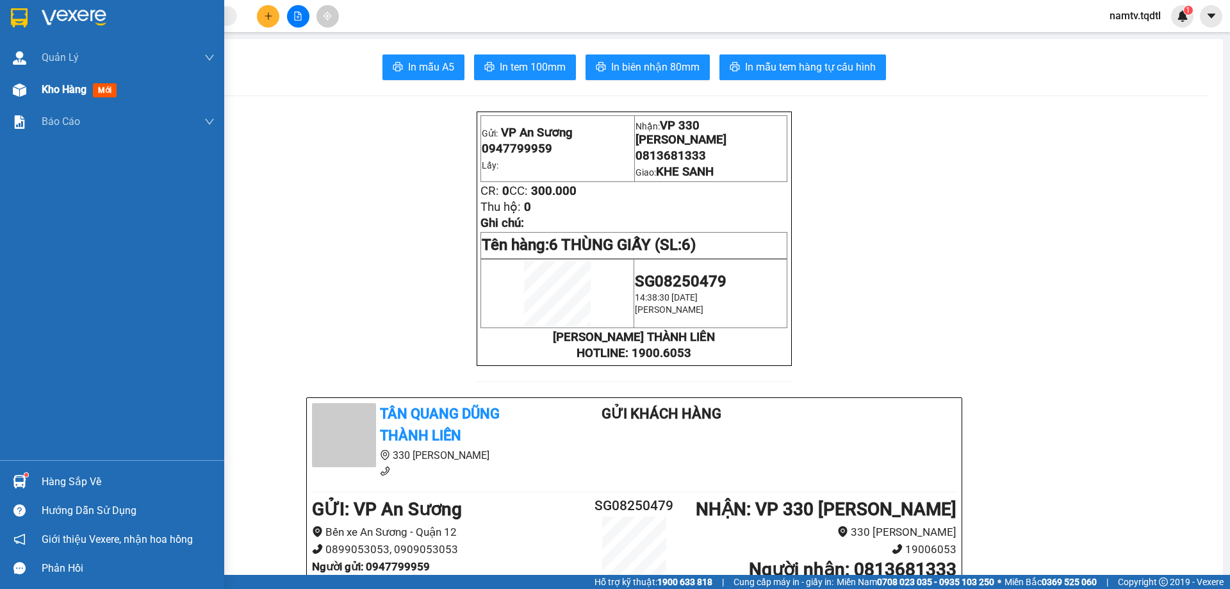
click at [48, 95] on span "Kho hàng" at bounding box center [64, 89] width 45 height 12
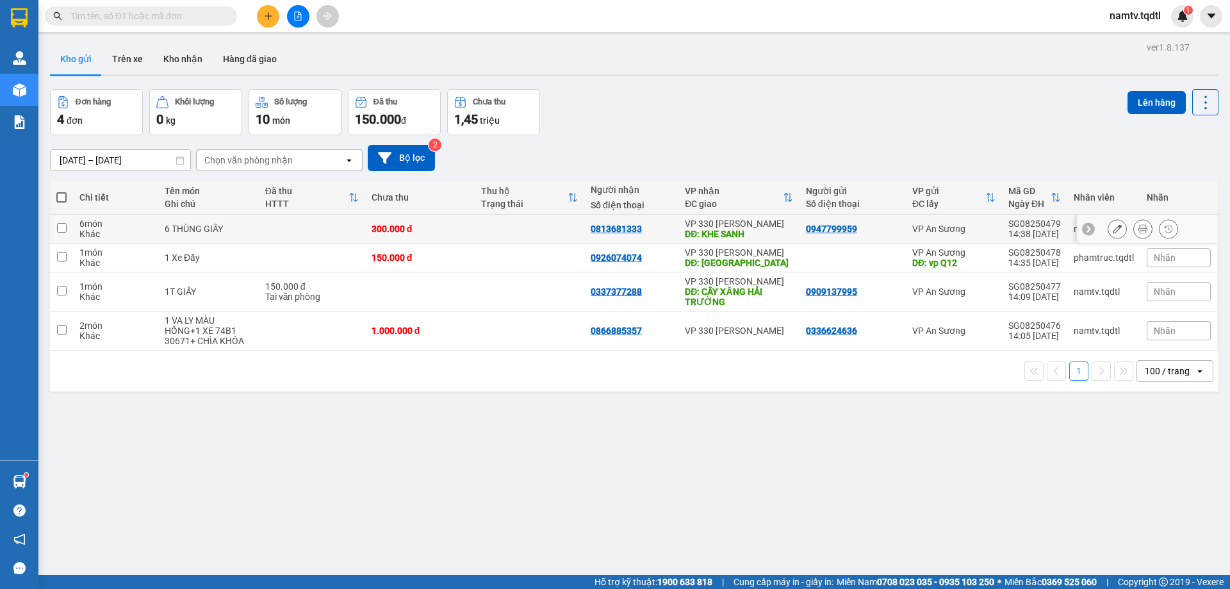
click at [1097, 229] on div at bounding box center [1147, 229] width 141 height 29
click at [1113, 231] on icon at bounding box center [1117, 228] width 9 height 9
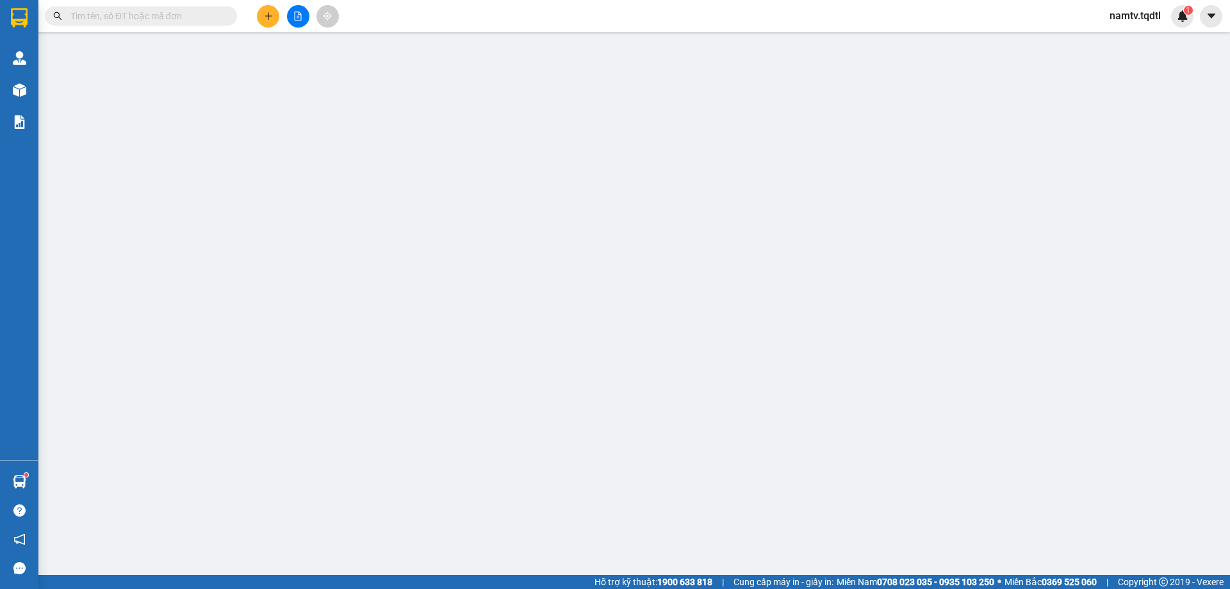
type input "0947799959"
type input "0813681333"
type input "KHE SANH"
type input "300.000"
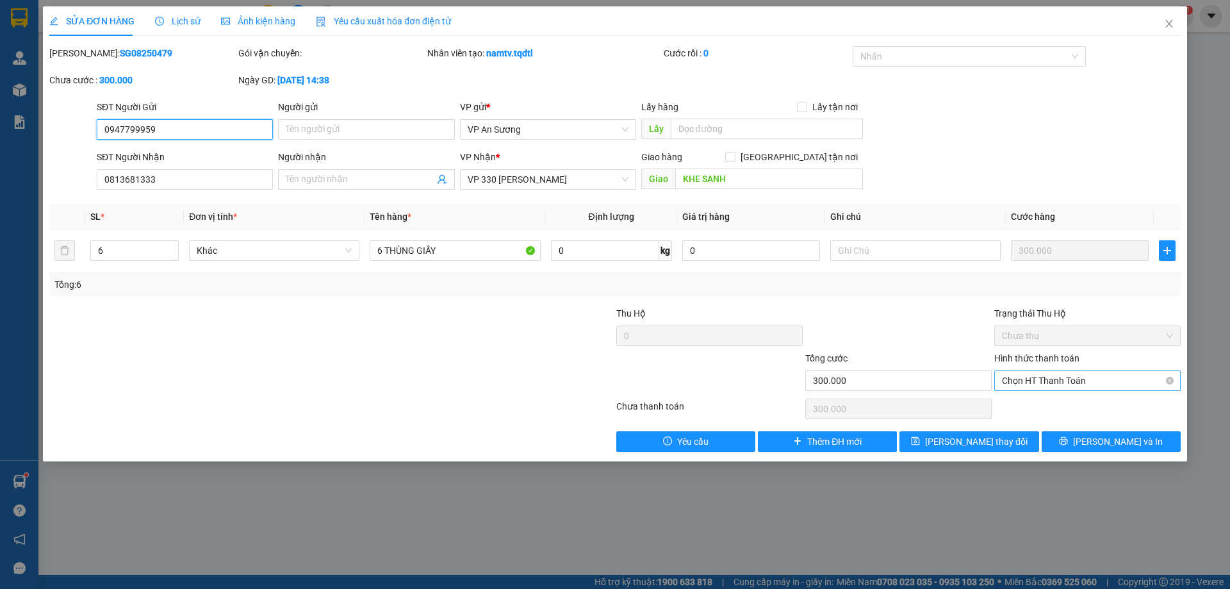
click at [1076, 385] on span "Chọn HT Thanh Toán" at bounding box center [1087, 380] width 171 height 19
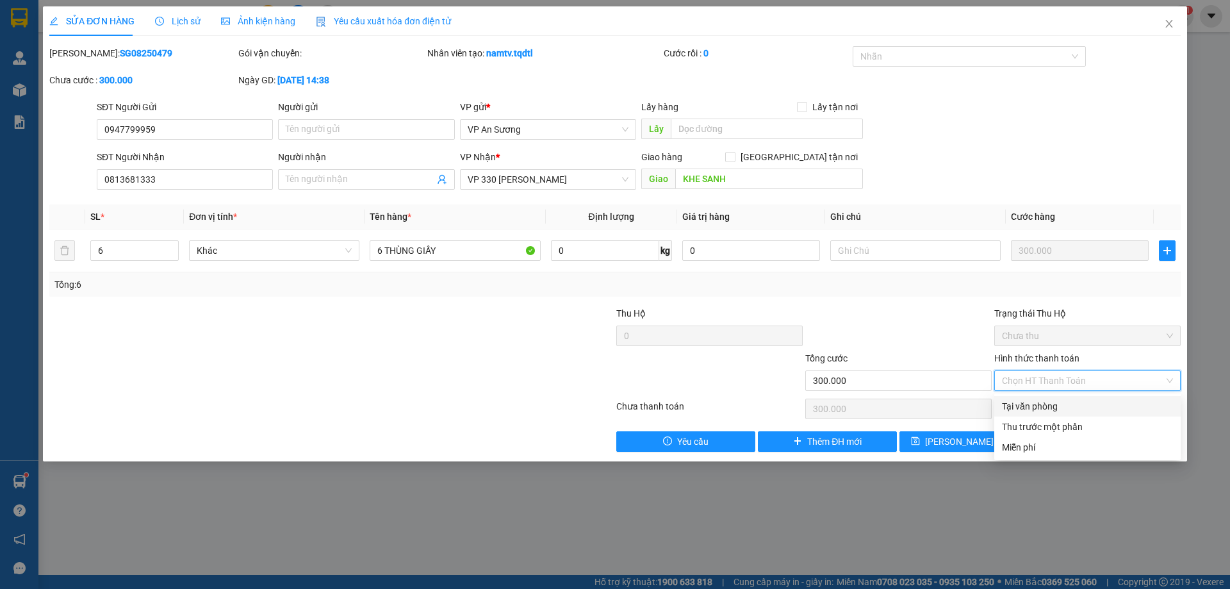
click at [1063, 402] on div "Tại văn phòng" at bounding box center [1087, 406] width 171 height 14
type input "0"
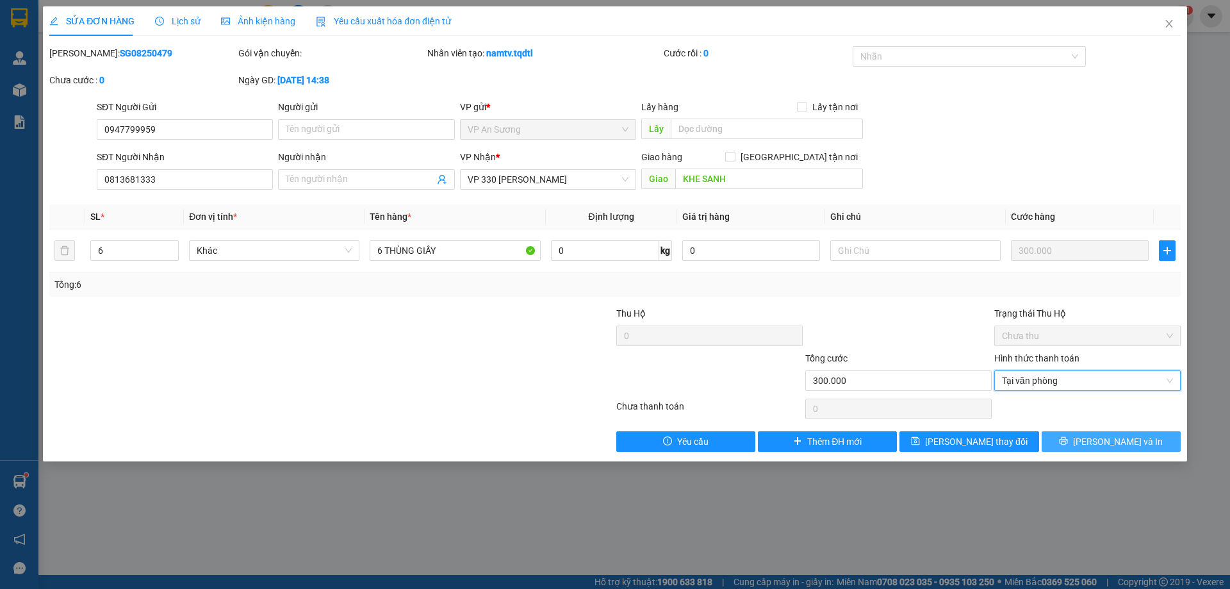
drag, startPoint x: 1101, startPoint y: 437, endPoint x: 1109, endPoint y: 434, distance: 8.7
click at [1102, 437] on span "[PERSON_NAME] và In" at bounding box center [1118, 441] width 90 height 14
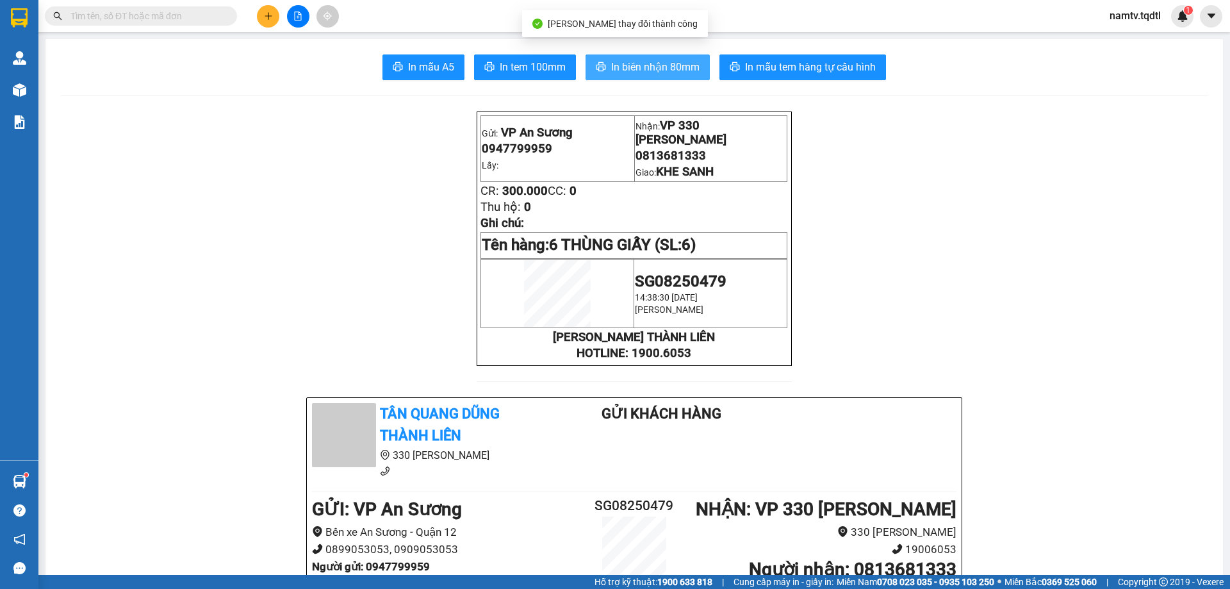
click at [589, 76] on button "In biên nhận 80mm" at bounding box center [647, 67] width 124 height 26
